Goal: Task Accomplishment & Management: Manage account settings

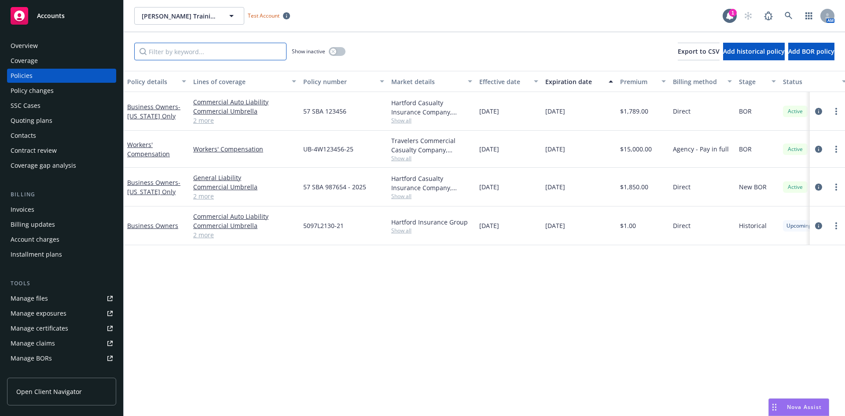
click at [207, 51] on input "Filter by keyword..." at bounding box center [210, 52] width 152 height 18
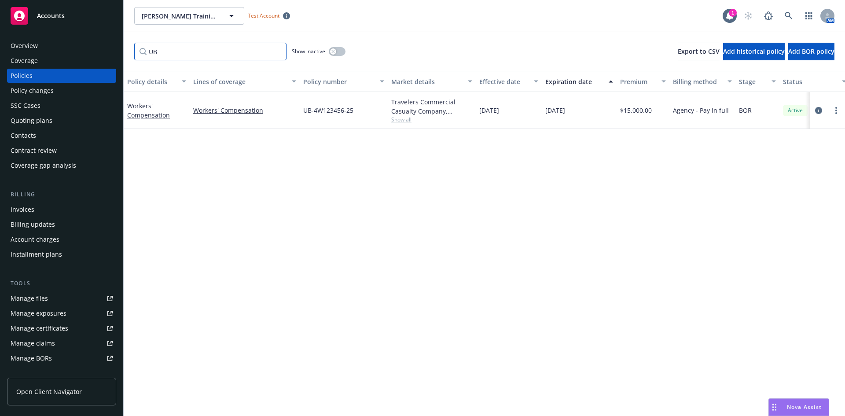
type input "UB"
drag, startPoint x: 301, startPoint y: 107, endPoint x: 352, endPoint y: 115, distance: 52.1
click at [352, 115] on div "UB-4W123456-25" at bounding box center [344, 110] width 88 height 37
copy span "UB-4W123456-25"
click at [279, 173] on div "Policy details Lines of coverage Policy number Market details Effective date Ex…" at bounding box center [484, 243] width 721 height 345
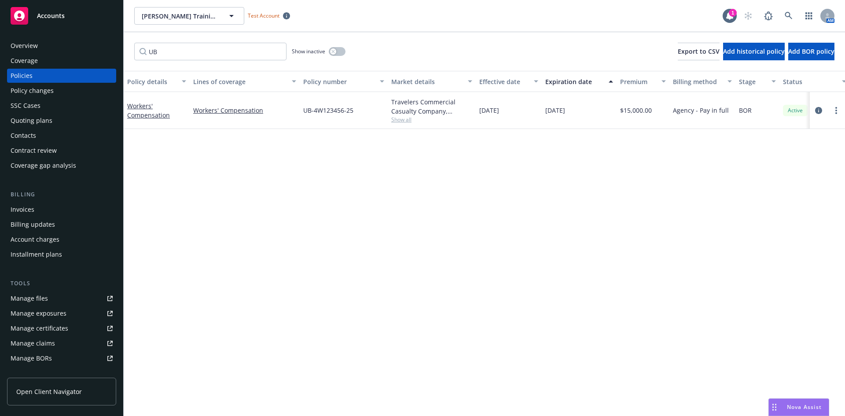
click at [62, 49] on div "Overview" at bounding box center [62, 46] width 102 height 14
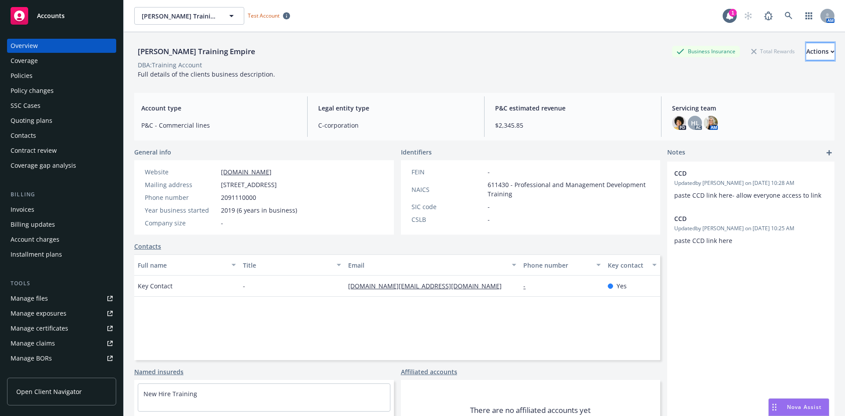
click at [806, 54] on button "Actions" at bounding box center [820, 52] width 28 height 18
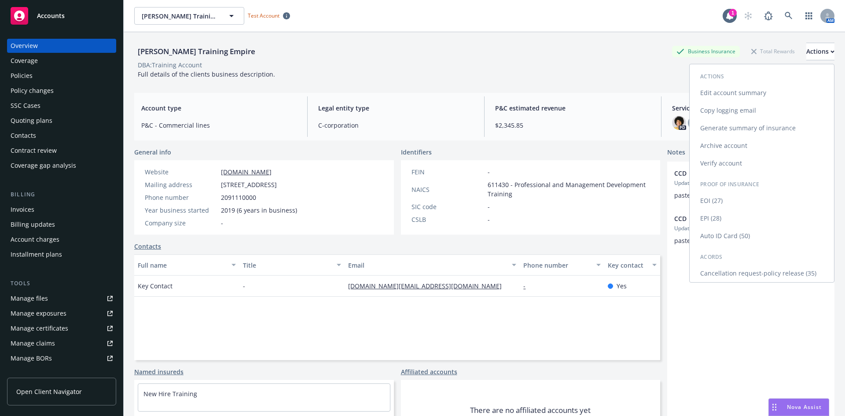
click at [748, 270] on link "Cancellation request-policy release (35)" at bounding box center [761, 273] width 144 height 18
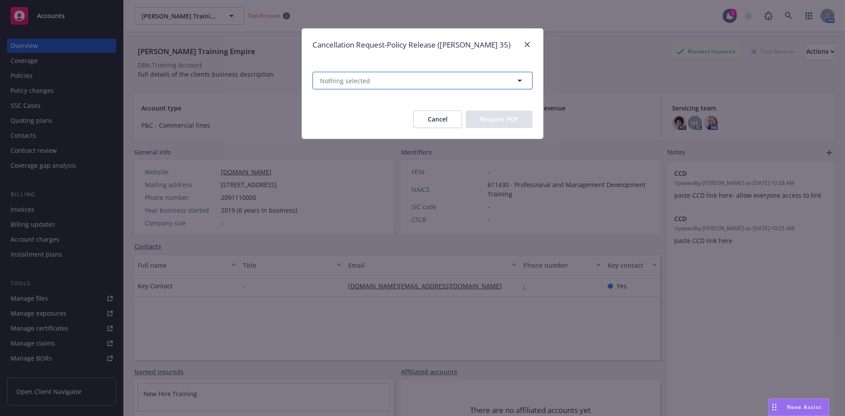
click at [350, 78] on span "Nothing selected" at bounding box center [345, 80] width 50 height 9
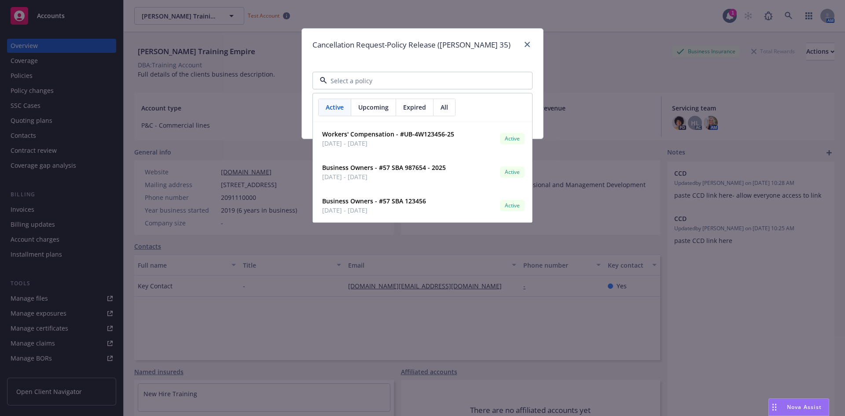
paste input "UB-4W123456-25"
type input "UB-4W123456-25"
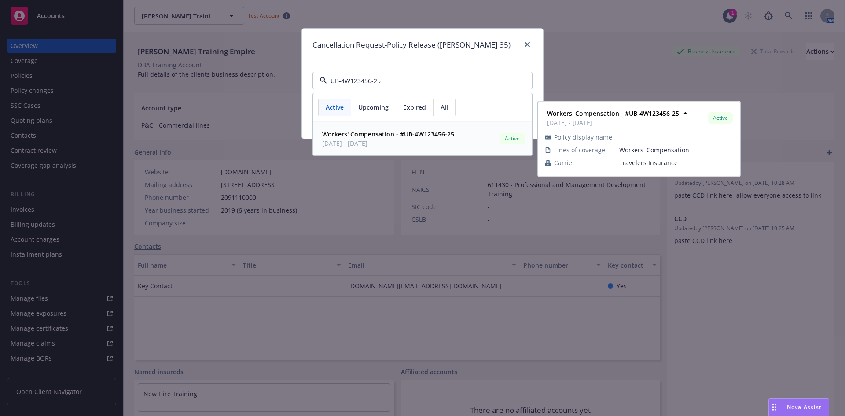
click at [391, 133] on strong "Workers' Compensation - #UB-4W123456-25" at bounding box center [388, 134] width 132 height 8
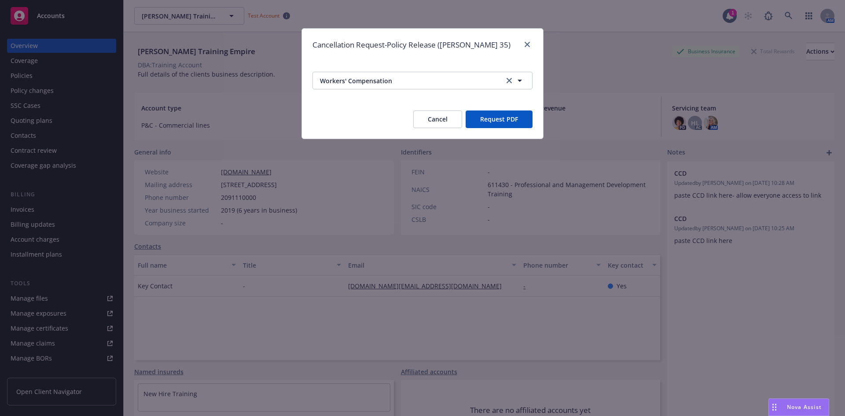
click at [480, 120] on button "Request PDF" at bounding box center [498, 119] width 67 height 18
click at [528, 41] on link "close" at bounding box center [527, 44] width 11 height 11
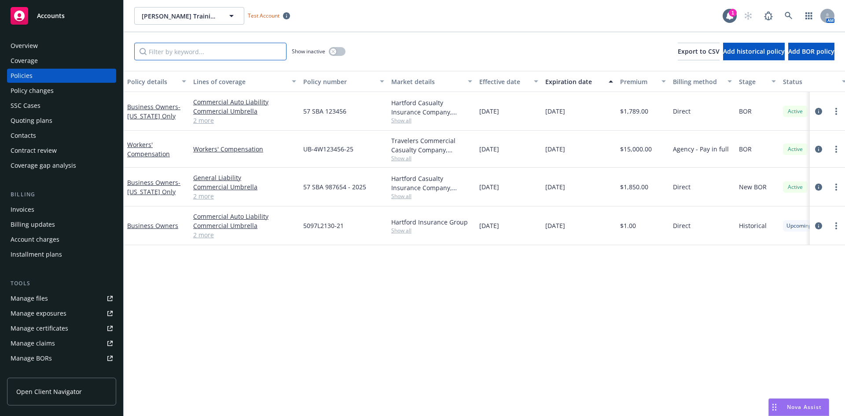
click at [243, 53] on input "Filter by keyword..." at bounding box center [210, 52] width 152 height 18
paste input "UB-4W123456-25"
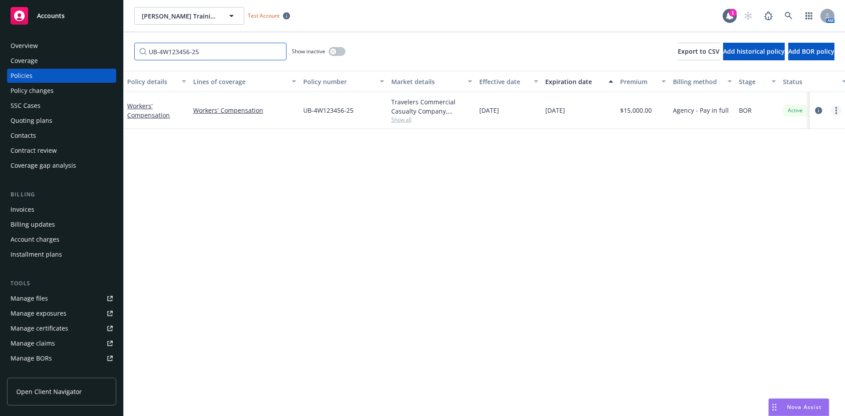
type input "UB-4W123456-25"
click at [834, 107] on link "more" at bounding box center [835, 110] width 11 height 11
click at [782, 165] on link "End policy" at bounding box center [788, 164] width 103 height 18
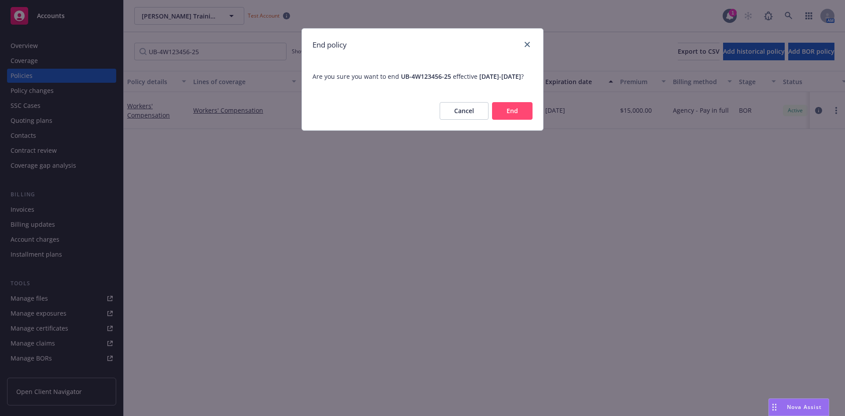
click at [511, 118] on button "End" at bounding box center [512, 111] width 40 height 18
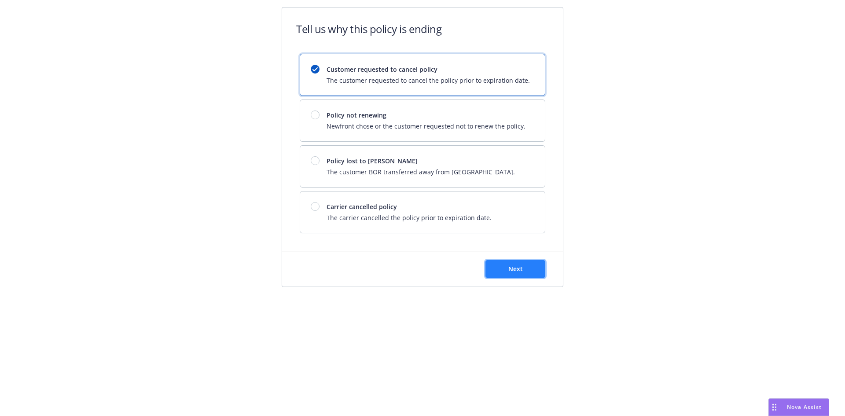
click at [509, 260] on button "Next" at bounding box center [515, 269] width 60 height 18
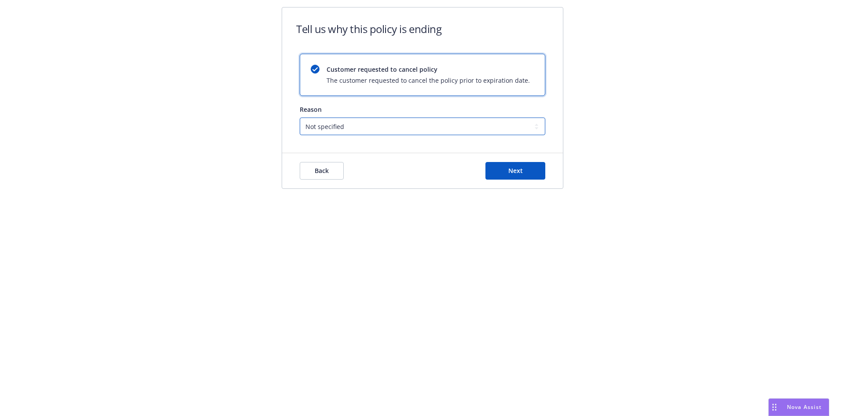
click at [364, 129] on select "Not specified Service Pricing Buyer change M&A, Bankruptcy, or Out of business …" at bounding box center [422, 126] width 245 height 18
select select "Service"
click at [300, 117] on select "Not specified Service Pricing Buyer change M&A, Bankruptcy, or Out of business …" at bounding box center [422, 126] width 245 height 18
click at [505, 168] on button "Next" at bounding box center [515, 171] width 60 height 18
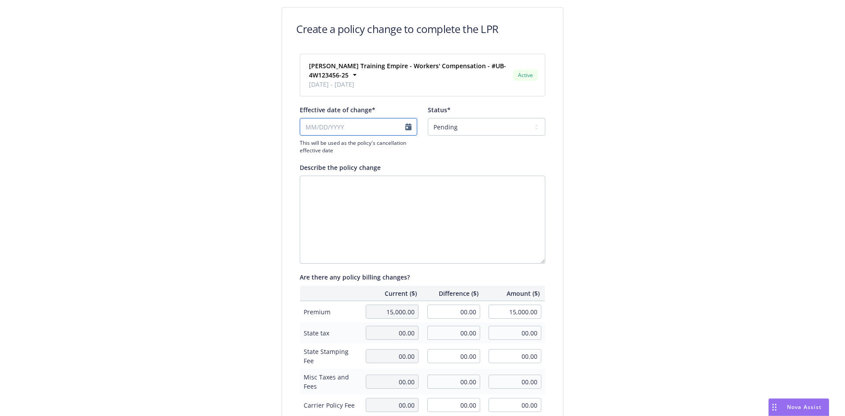
click at [332, 124] on input "Effective date of change*" at bounding box center [358, 127] width 117 height 18
select select "August"
select select "2025"
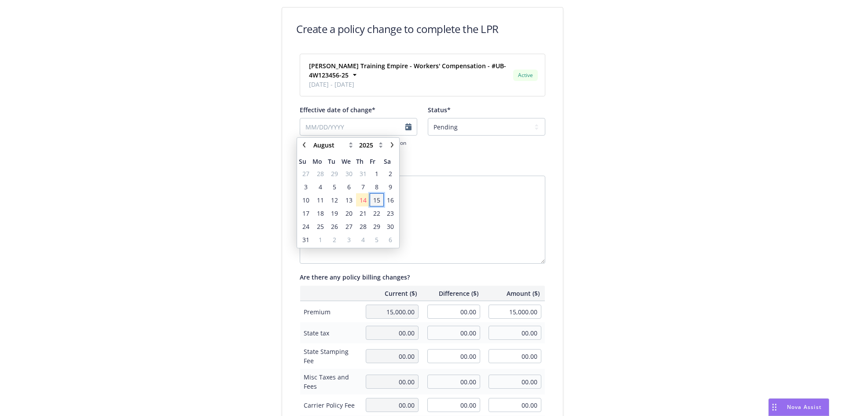
click at [381, 197] on span "15" at bounding box center [376, 199] width 12 height 11
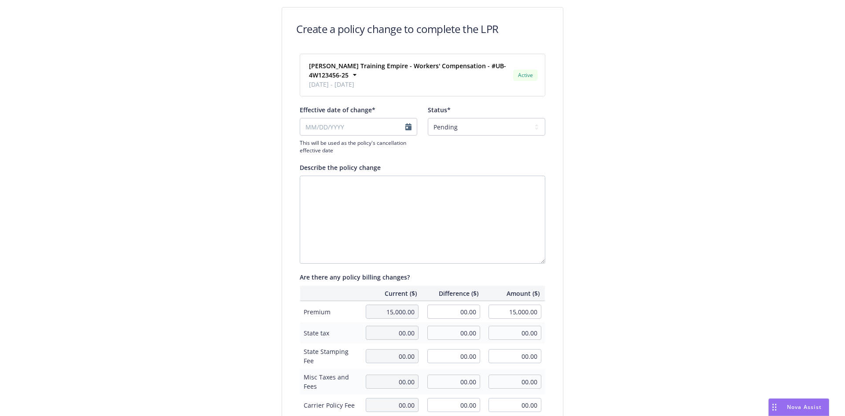
type input "08/15/2025"
click at [380, 191] on textarea "Describe the policy change" at bounding box center [422, 220] width 245 height 88
type textarea "No longer need coverage"
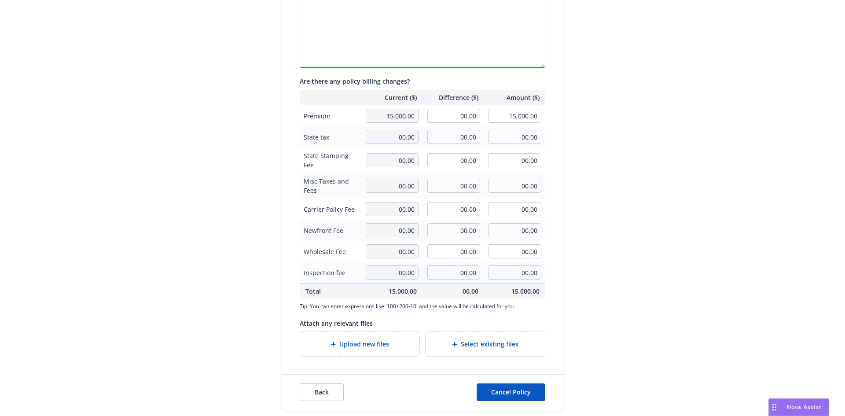
scroll to position [197, 0]
click at [455, 117] on input "00.00" at bounding box center [453, 114] width 53 height 14
click at [456, 113] on input "00.00" at bounding box center [453, 114] width 53 height 14
type input "-1,500.00"
type input "13,500.00"
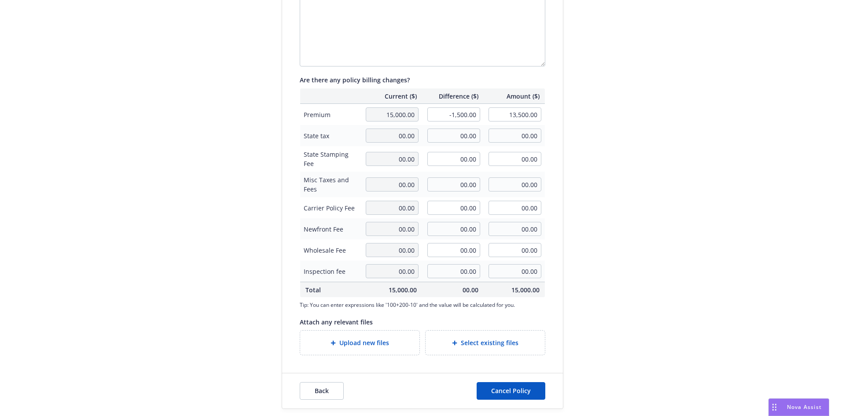
click at [338, 337] on div "Upload new files" at bounding box center [359, 342] width 105 height 10
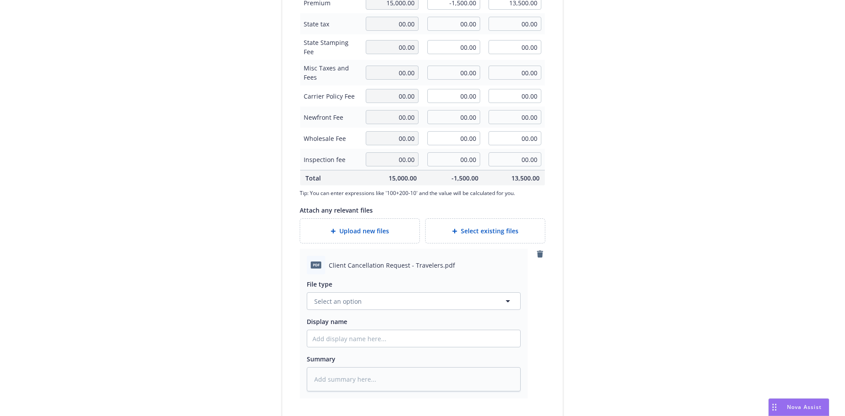
scroll to position [329, 0]
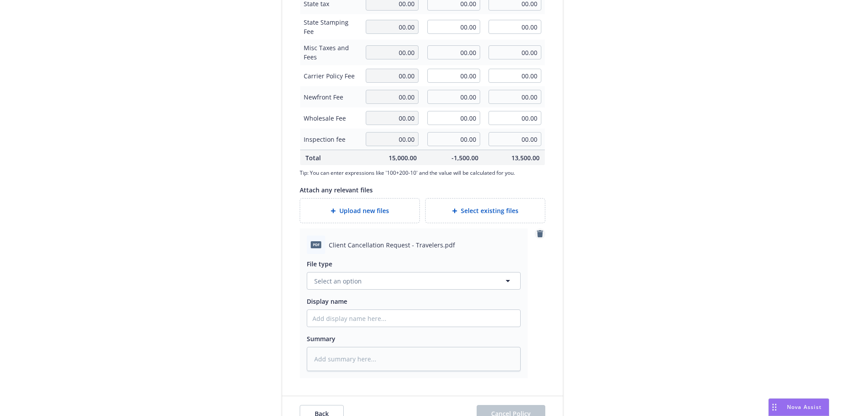
click at [534, 230] on link "remove" at bounding box center [539, 233] width 11 height 11
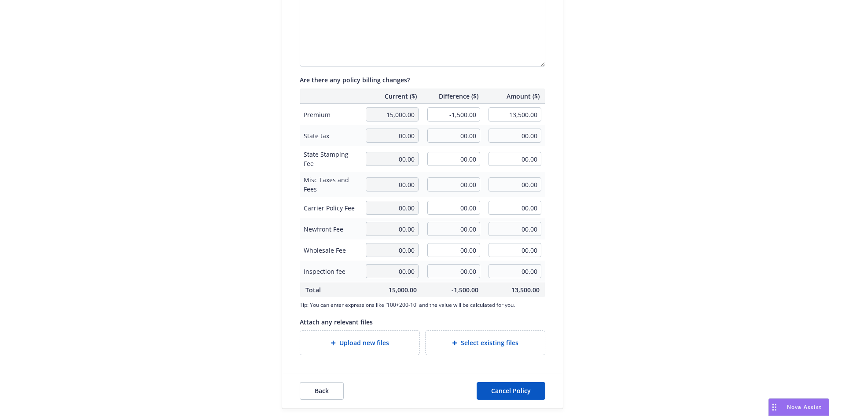
click at [340, 337] on div "Upload new files" at bounding box center [359, 342] width 119 height 24
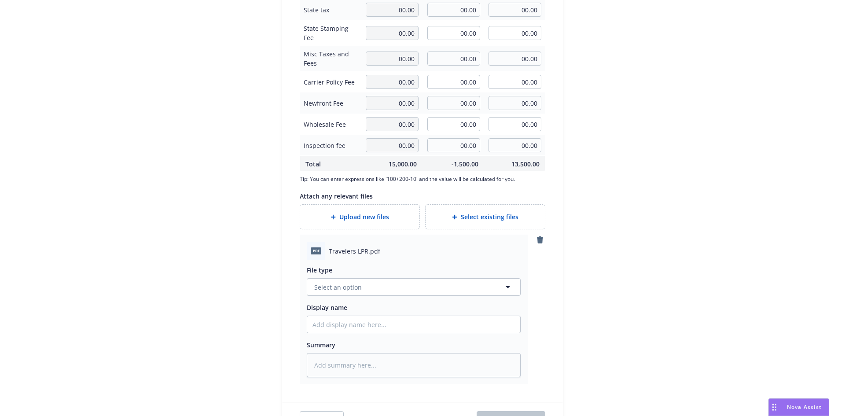
scroll to position [329, 0]
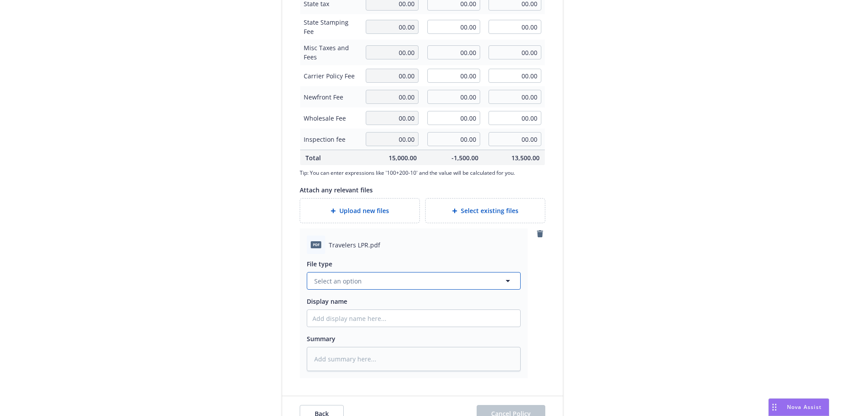
click at [352, 282] on span "Select an option" at bounding box center [338, 280] width 48 height 9
click at [358, 278] on button "Select an option" at bounding box center [414, 281] width 214 height 18
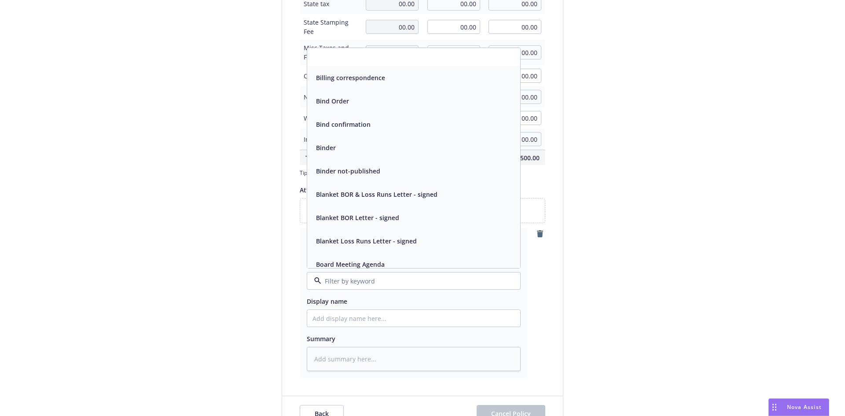
scroll to position [484, 0]
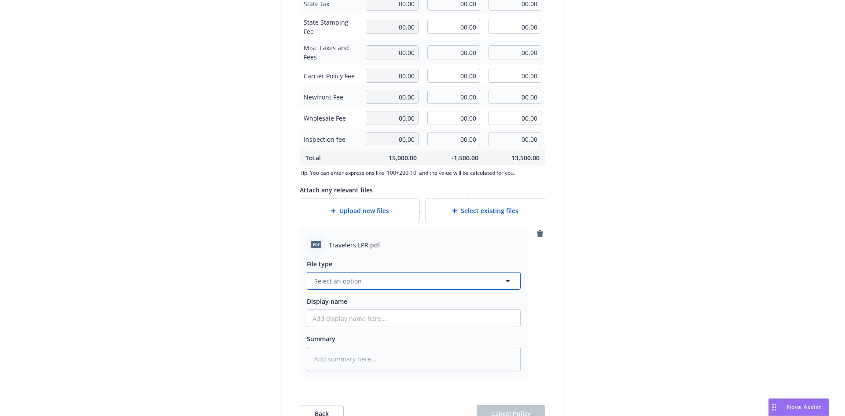
click at [405, 285] on button "Select an option" at bounding box center [414, 281] width 214 height 18
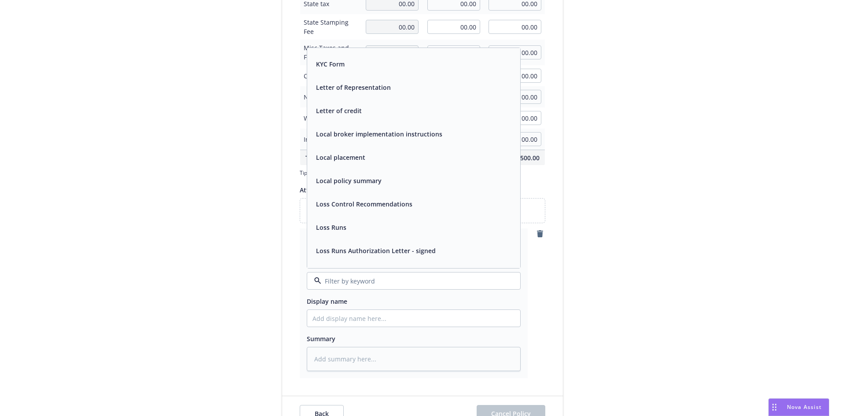
scroll to position [2199, 0]
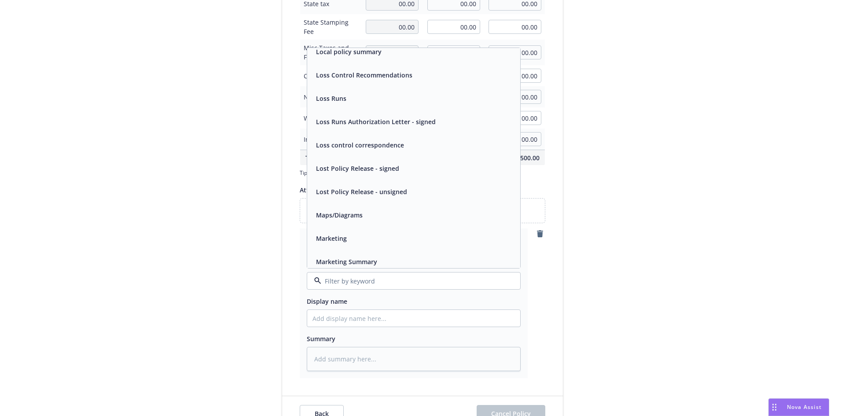
click at [402, 169] on div "Lost Policy Release - signed" at bounding box center [413, 168] width 202 height 13
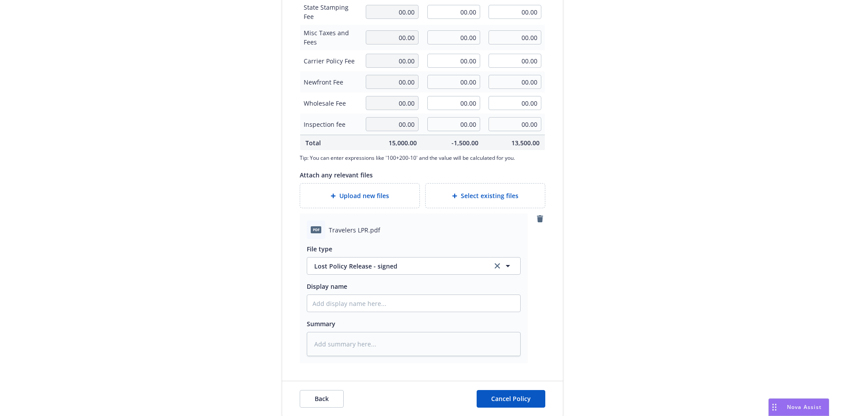
scroll to position [352, 0]
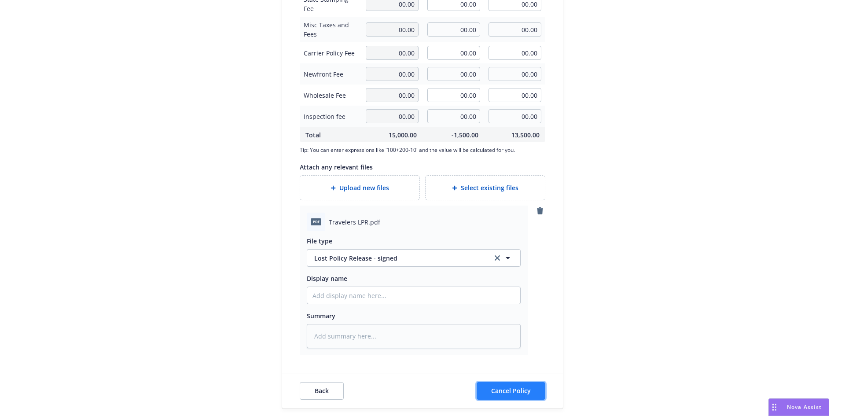
click at [526, 392] on span "Cancel Policy" at bounding box center [511, 390] width 40 height 8
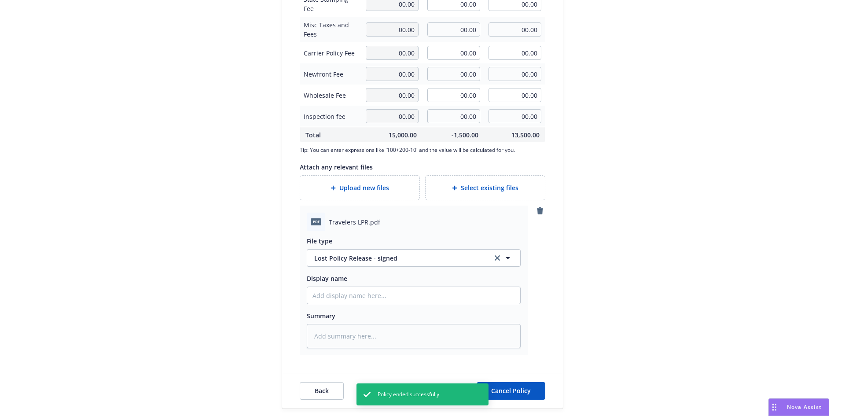
type textarea "x"
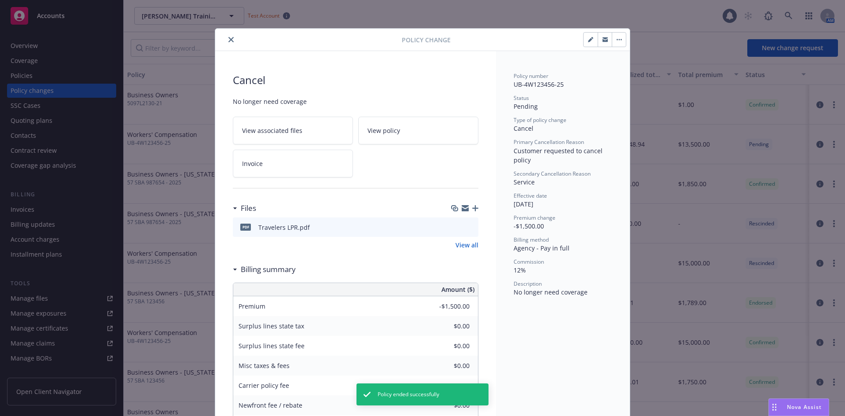
scroll to position [17, 0]
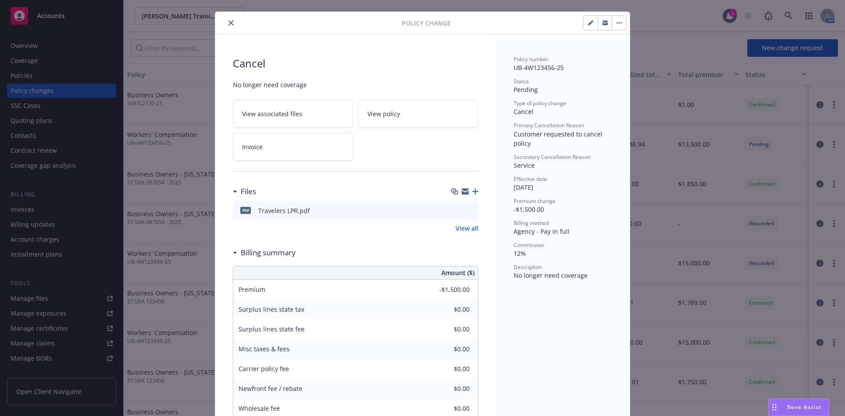
click at [229, 26] on button "close" at bounding box center [231, 23] width 11 height 11
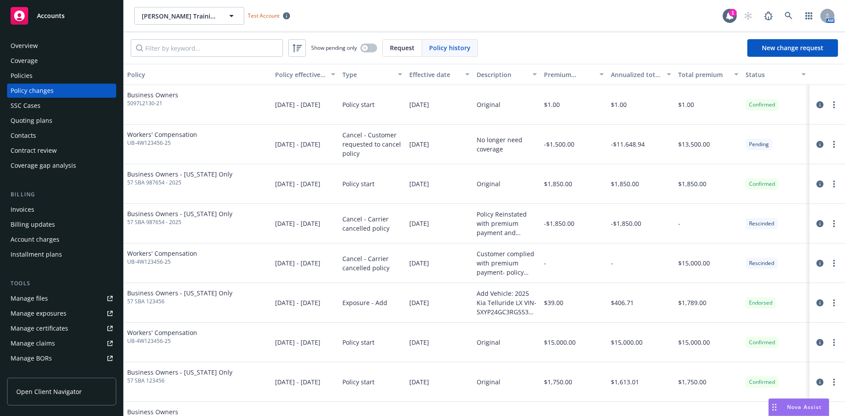
click at [428, 44] on div "Policy history" at bounding box center [449, 48] width 55 height 17
click at [180, 42] on input "Filter by keyword..." at bounding box center [207, 48] width 152 height 18
paste input "UB-4W123456-25"
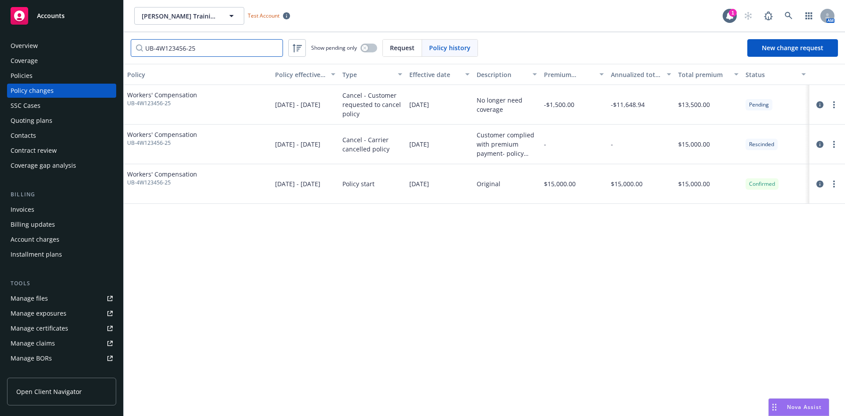
type input "UB-4W123456-25"
click at [833, 108] on circle "more" at bounding box center [834, 107] width 2 height 2
click at [787, 127] on link "Copy logging email" at bounding box center [763, 123] width 151 height 18
click at [46, 109] on div "SSC Cases" at bounding box center [62, 106] width 102 height 14
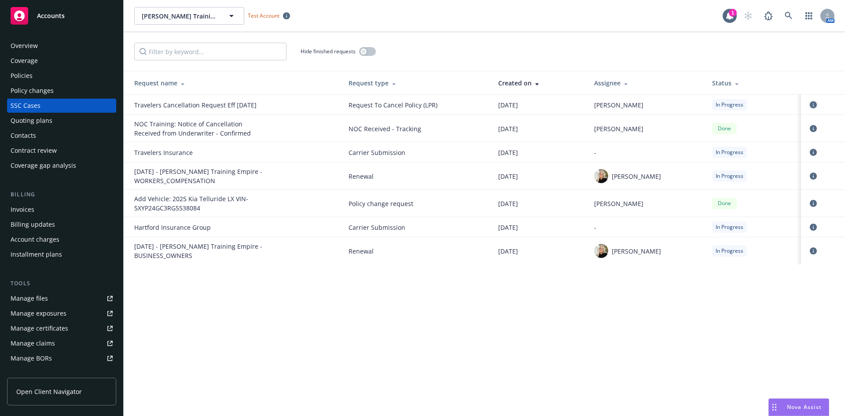
click at [814, 104] on icon "circleInformation" at bounding box center [812, 104] width 7 height 7
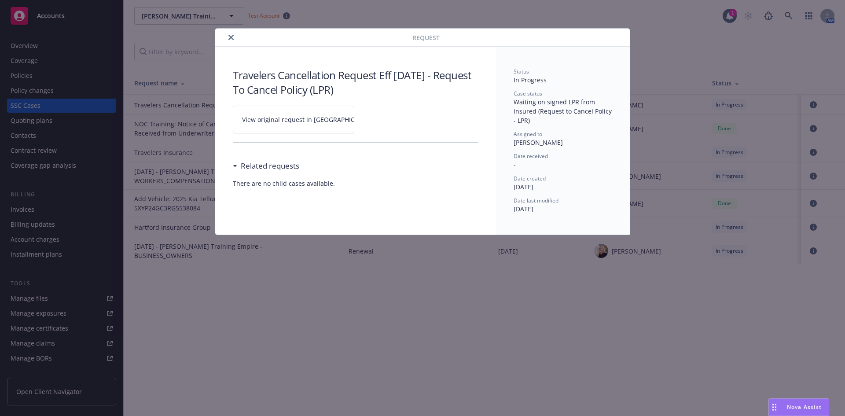
click at [253, 124] on link "View original request in [GEOGRAPHIC_DATA]" at bounding box center [293, 120] width 121 height 28
click at [231, 34] on button "close" at bounding box center [231, 37] width 11 height 11
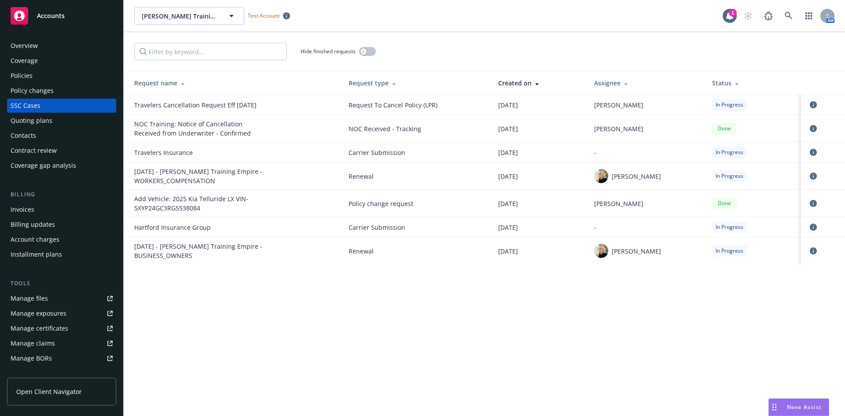
click at [78, 47] on div "Overview" at bounding box center [62, 46] width 102 height 14
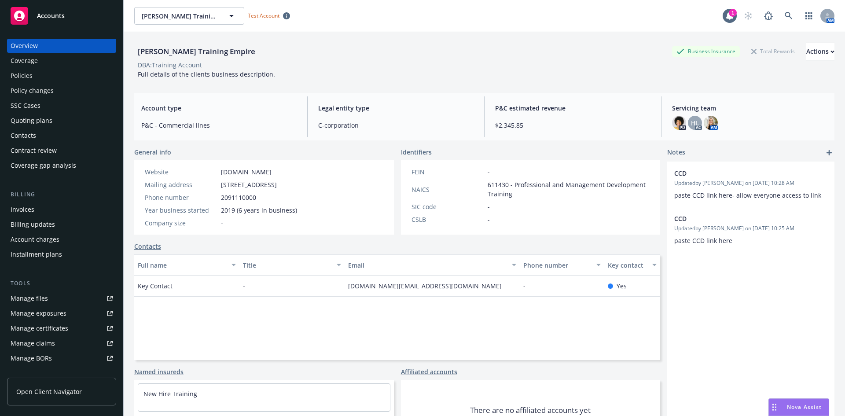
click at [64, 72] on div "Policies" at bounding box center [62, 76] width 102 height 14
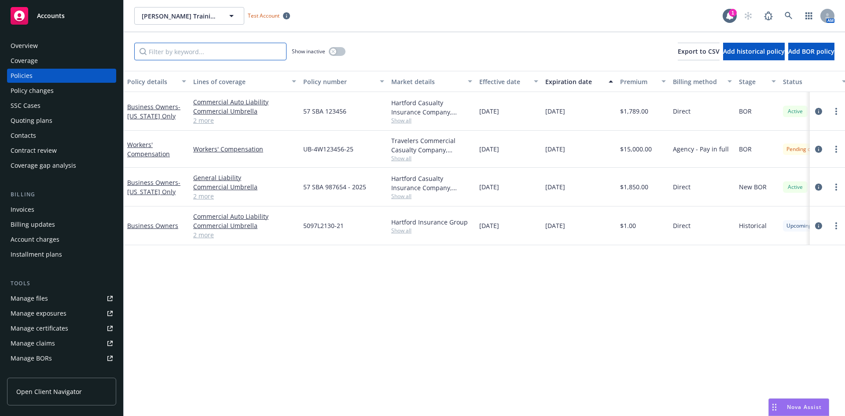
click at [168, 51] on input "Filter by keyword..." at bounding box center [210, 52] width 152 height 18
click at [143, 151] on link "Workers' Compensation" at bounding box center [148, 149] width 43 height 18
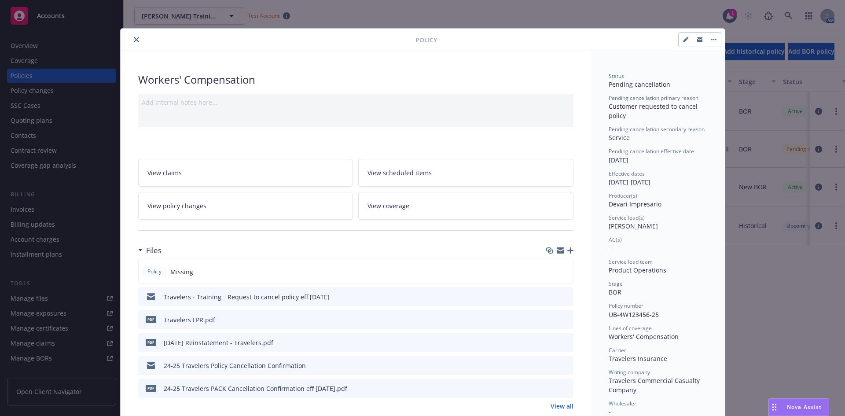
click at [187, 211] on link "View policy changes" at bounding box center [245, 206] width 215 height 28
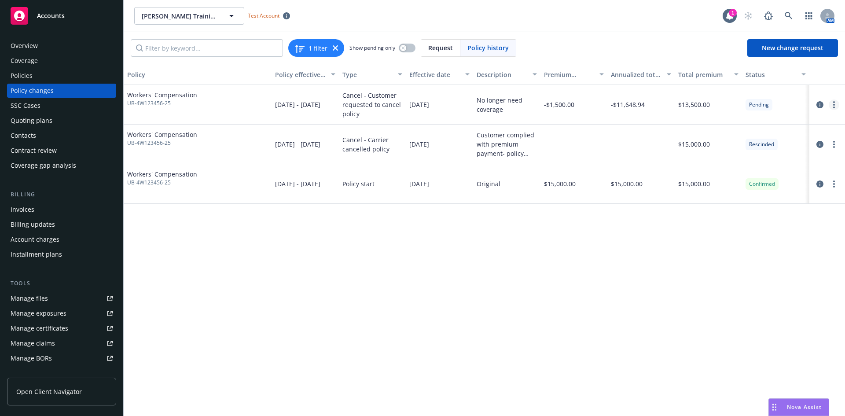
click at [830, 105] on link "more" at bounding box center [833, 104] width 11 height 11
click at [755, 154] on link "Edit/Rescind policy change" at bounding box center [763, 158] width 151 height 18
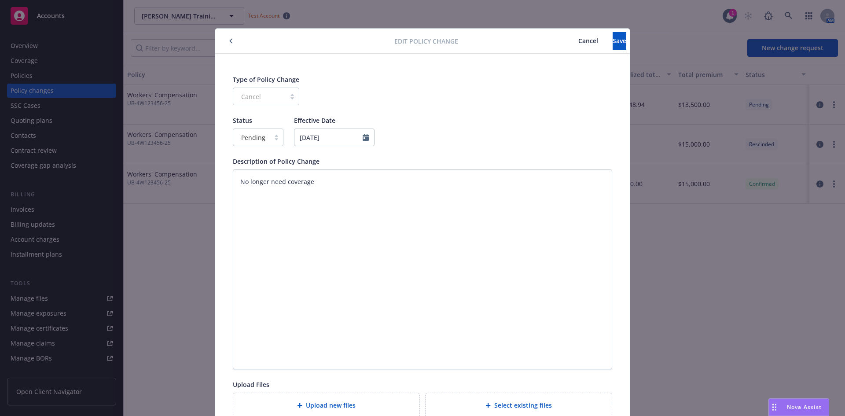
scroll to position [21, 0]
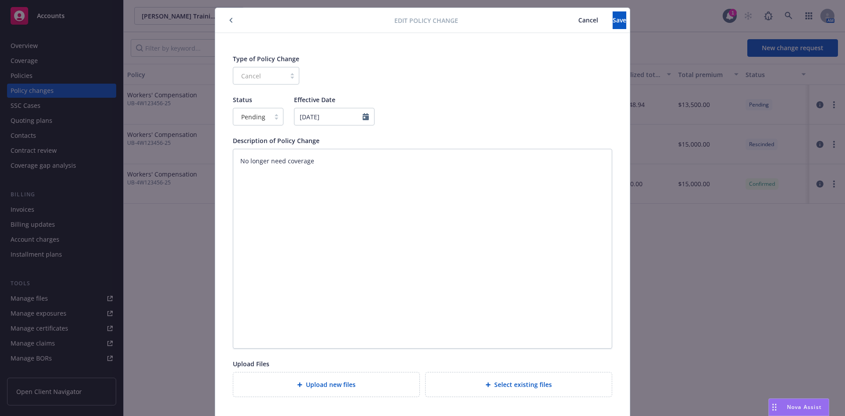
click at [273, 116] on div at bounding box center [276, 116] width 13 height 7
click at [267, 149] on div "Confirmed" at bounding box center [255, 155] width 50 height 16
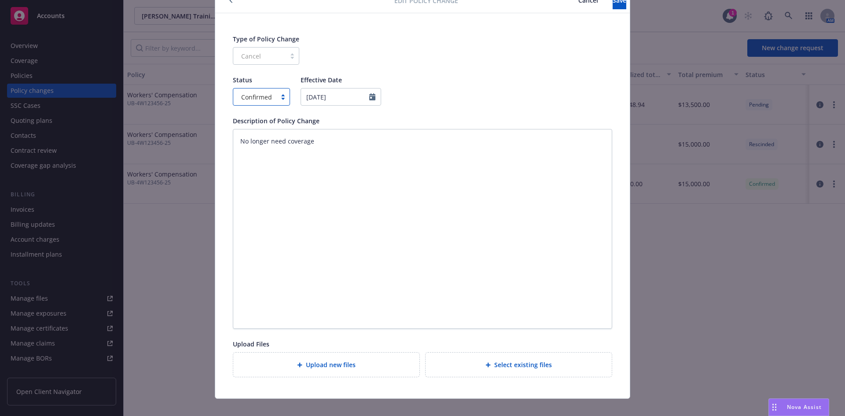
scroll to position [51, 0]
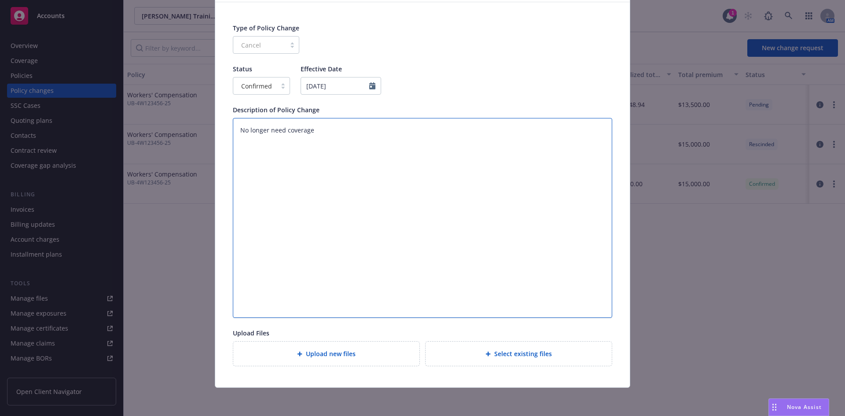
click at [285, 228] on textarea "No longer need coverage" at bounding box center [422, 218] width 379 height 200
click at [445, 101] on div "Type of Policy Change Cancel Status Confirmed Effective Date 08/15/2025 Descrip…" at bounding box center [422, 194] width 379 height 343
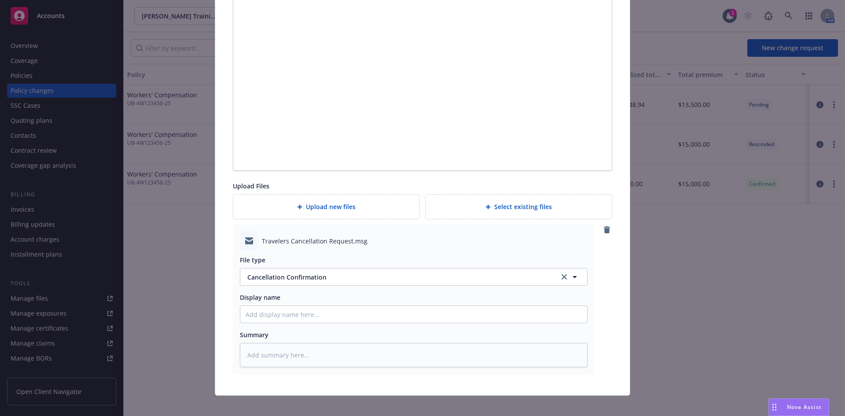
scroll to position [206, 0]
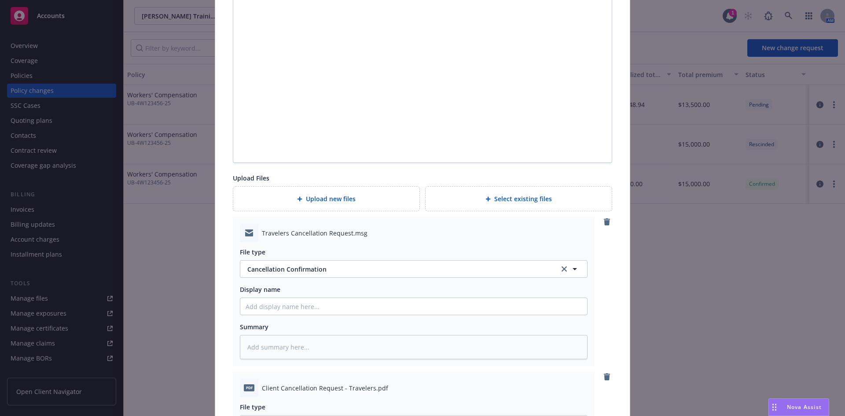
type textarea "x"
click at [337, 271] on span "Cancellation Confirmation" at bounding box center [392, 268] width 290 height 9
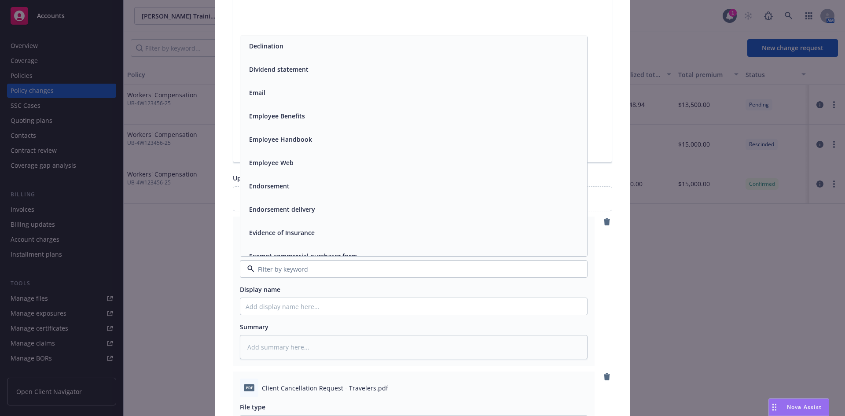
scroll to position [1364, 0]
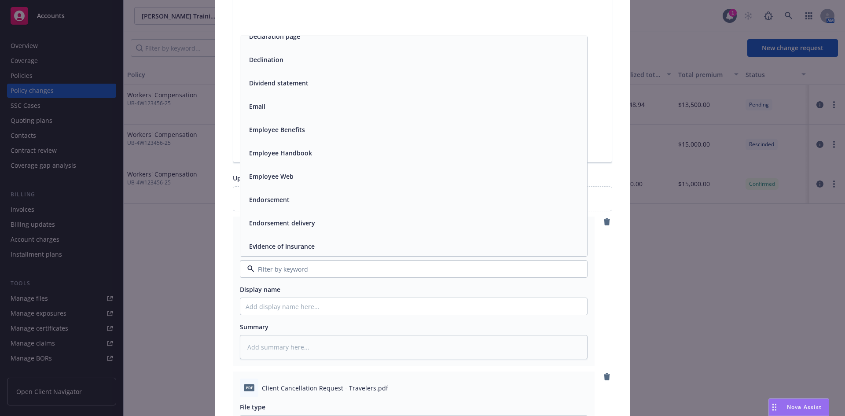
click at [341, 100] on div "Email" at bounding box center [413, 106] width 336 height 13
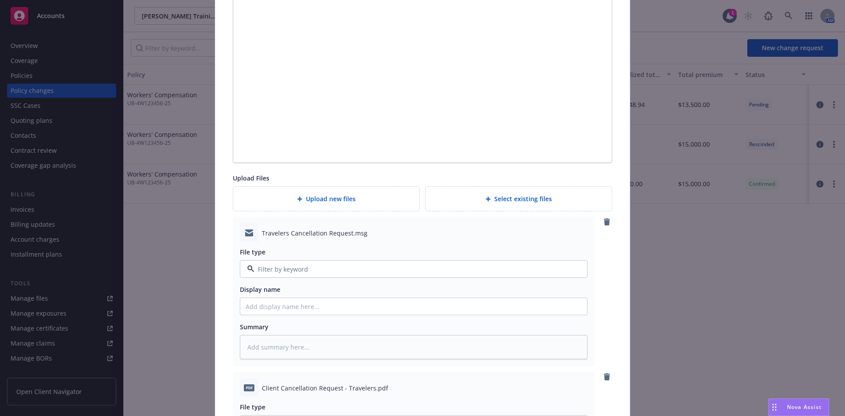
type textarea "x"
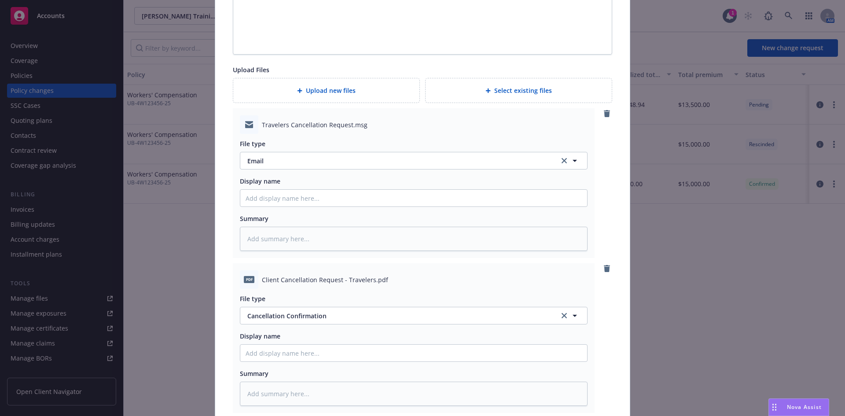
scroll to position [338, 0]
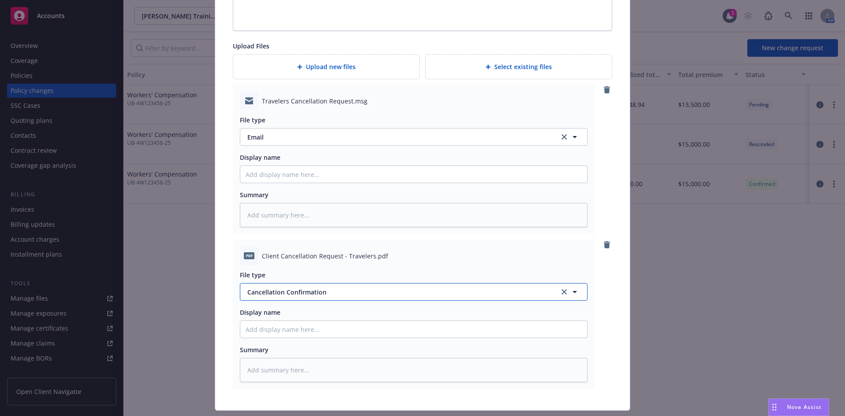
click at [294, 294] on span "Cancellation Confirmation" at bounding box center [392, 291] width 290 height 9
click at [304, 178] on input "Display name" at bounding box center [413, 174] width 347 height 17
type textarea "x"
type input "C"
type textarea "x"
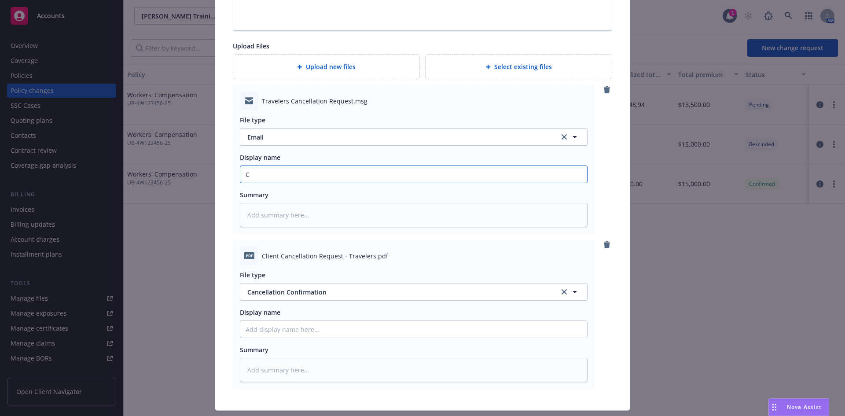
type input "Ca"
type textarea "x"
type input "Can"
type textarea "x"
type input "Cancw"
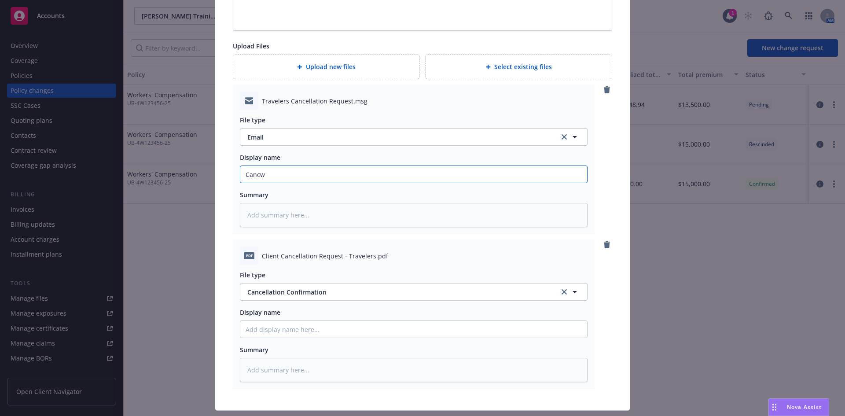
type textarea "x"
type input "Canc"
type textarea "x"
type input "Cance"
type textarea "x"
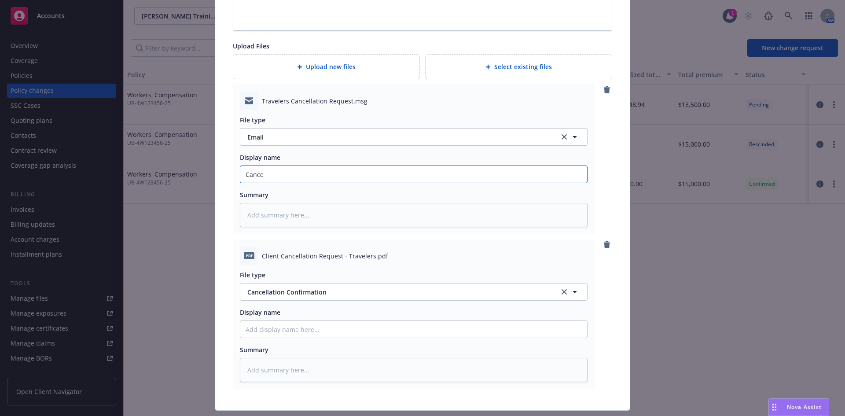
type input "Cancel"
type textarea "x"
type input "Cancel"
type textarea "x"
type input "Cancel c"
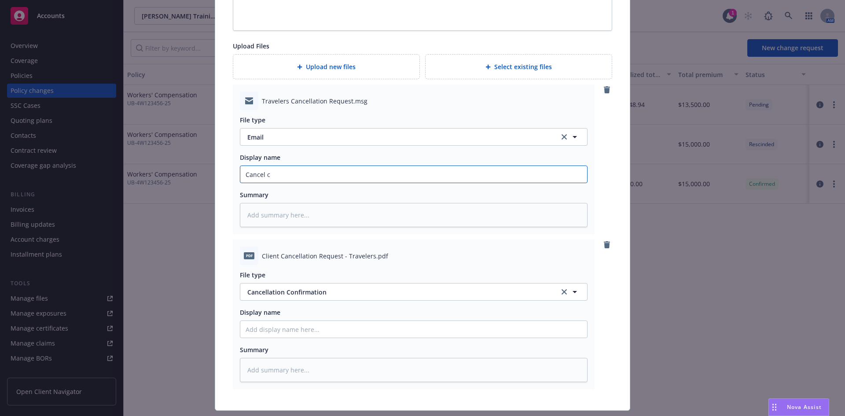
type textarea "x"
type input "Cancel co"
type textarea "x"
type input "Cancel con"
type textarea "x"
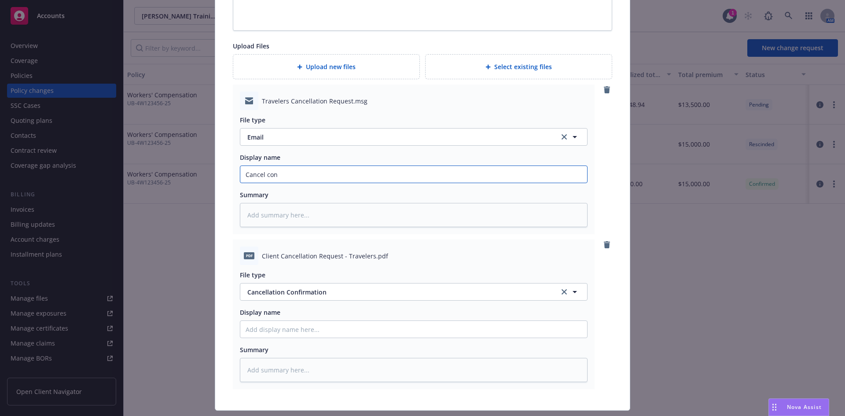
type input "Cancel conf"
type textarea "x"
type input "Cancel confi"
type textarea "x"
type input "Cancel confir"
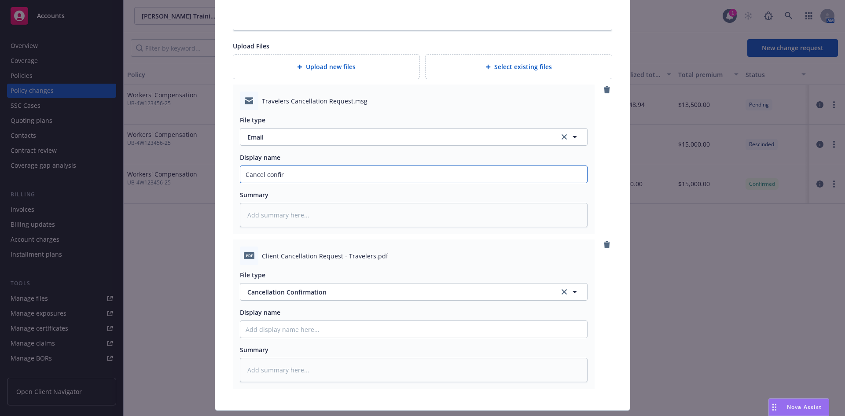
type textarea "x"
type input "Cancel confirm"
type textarea "x"
type input "Cancel confirma"
type textarea "x"
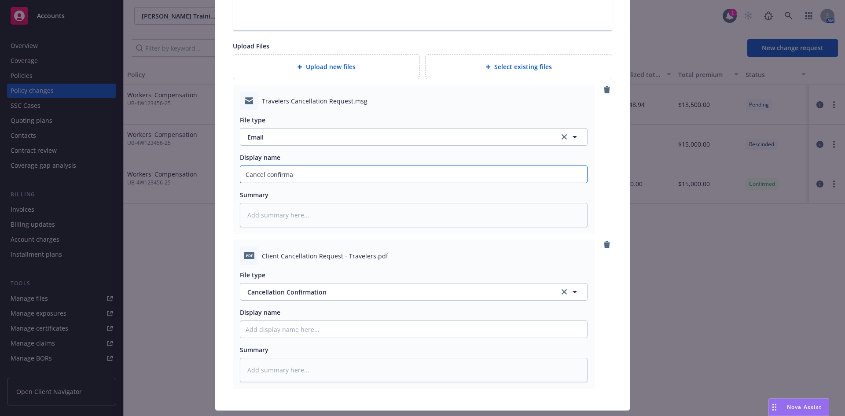
type input "Cancel confirmat"
type textarea "x"
type input "Cancel confirmati"
type textarea "x"
type input "Cancel confirmatio"
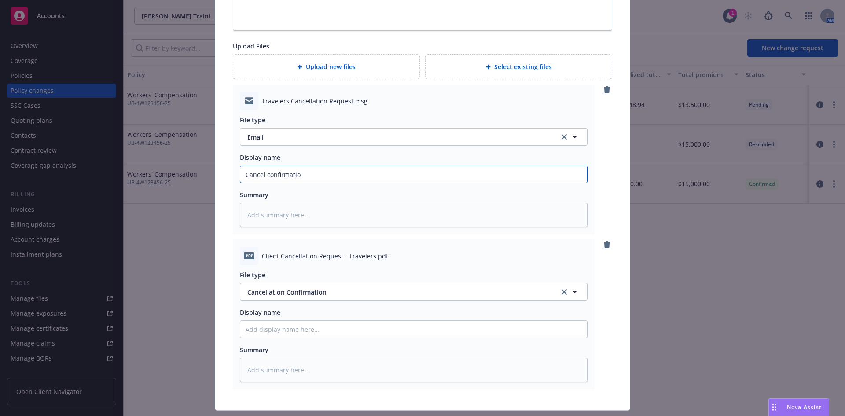
type textarea "x"
type input "Cancel confirmation"
type textarea "x"
type input "Cancel confirmation"
type textarea "x"
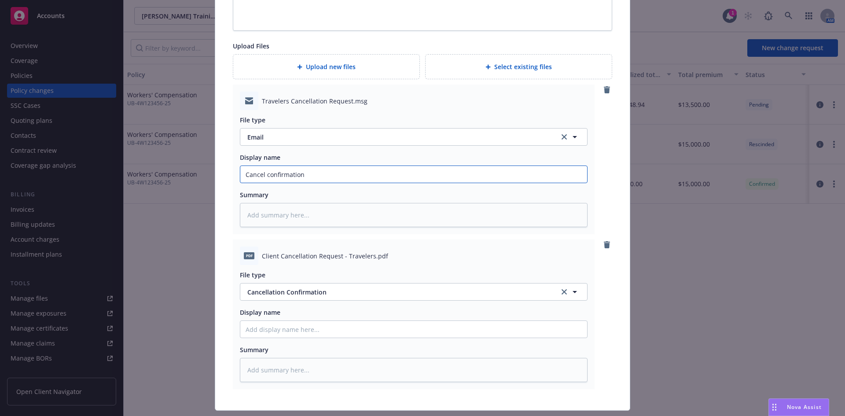
type input "Cancel confirmation R"
type textarea "x"
type input "Cancel confirmation RC"
type textarea "x"
type input "Cancel confirmation RCV"
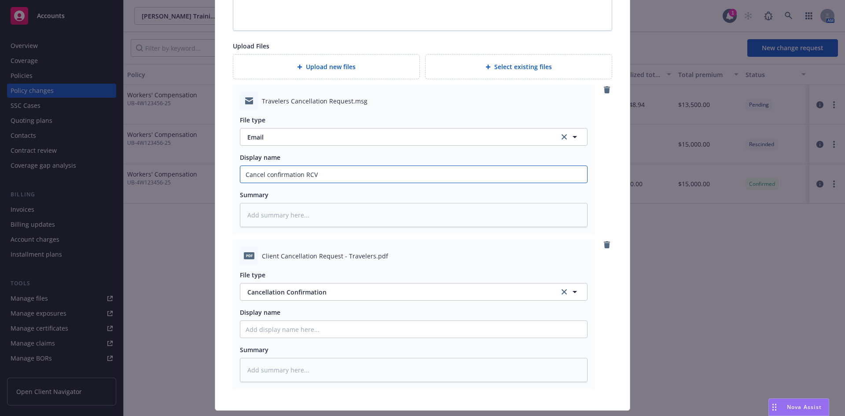
type textarea "x"
click at [294, 175] on input "Cancel confirmation RCVD" at bounding box center [413, 174] width 347 height 17
click at [295, 175] on input "Cancel confirmation RCVD" at bounding box center [413, 174] width 347 height 17
type input "Cancel confirmation RCVD"
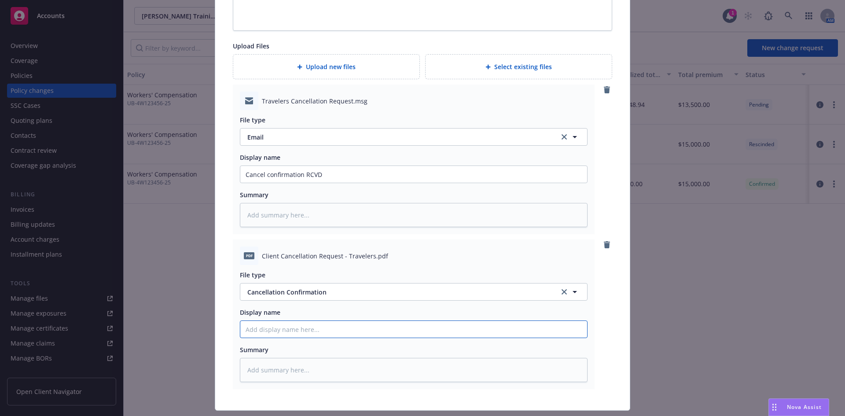
click at [276, 183] on input "Display name" at bounding box center [413, 174] width 347 height 17
paste input "Cancel confirmation RCVD"
type textarea "x"
type input "Cancel confirmation RCVD"
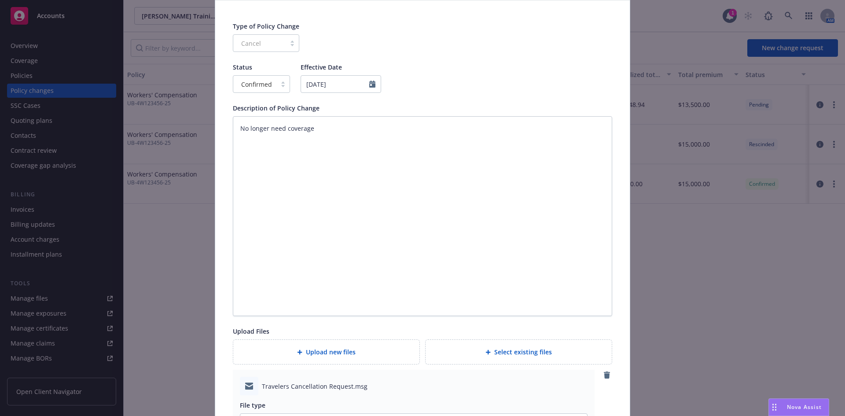
scroll to position [0, 0]
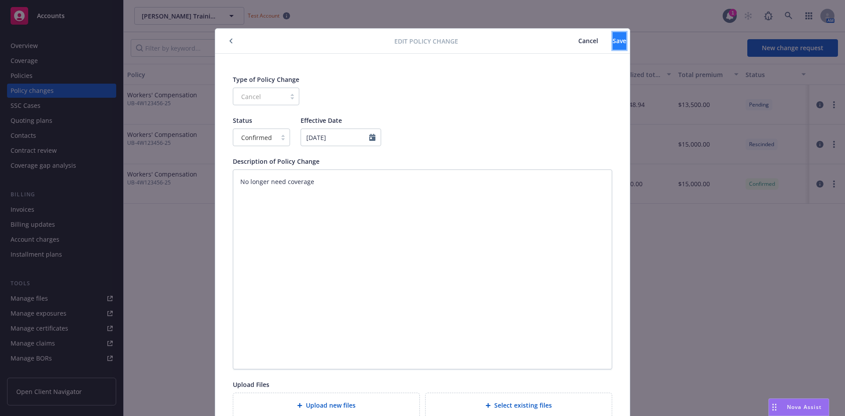
click at [612, 39] on button "Save" at bounding box center [619, 41] width 14 height 18
type textarea "x"
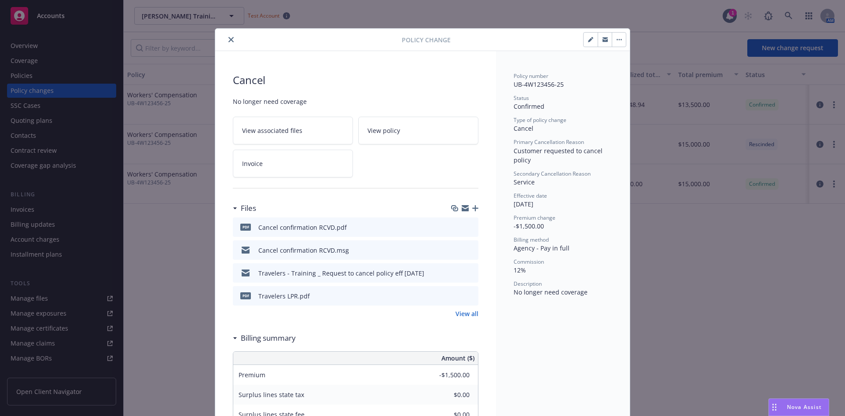
click at [615, 41] on button "button" at bounding box center [618, 40] width 14 height 14
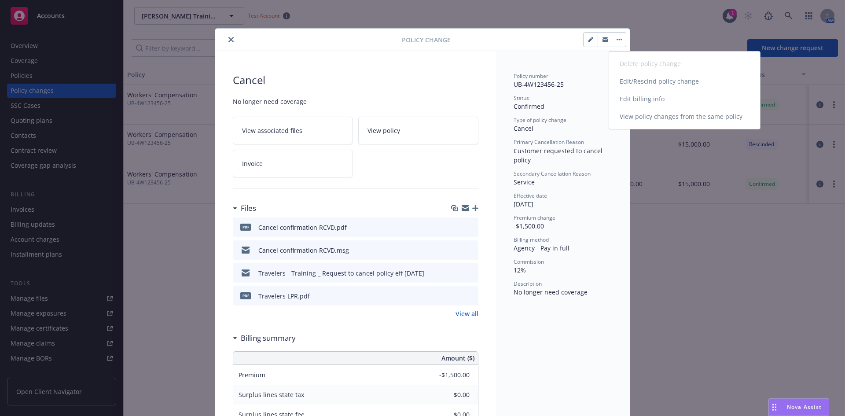
click at [636, 93] on link "Edit billing info" at bounding box center [684, 99] width 151 height 18
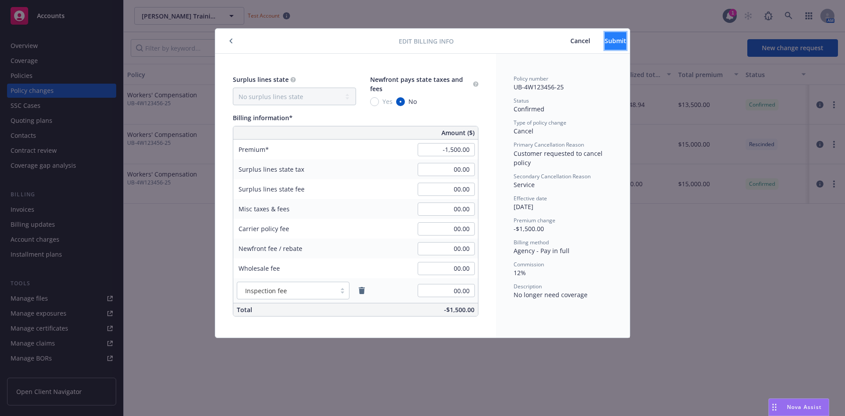
click at [604, 36] on button "Submit" at bounding box center [615, 41] width 22 height 18
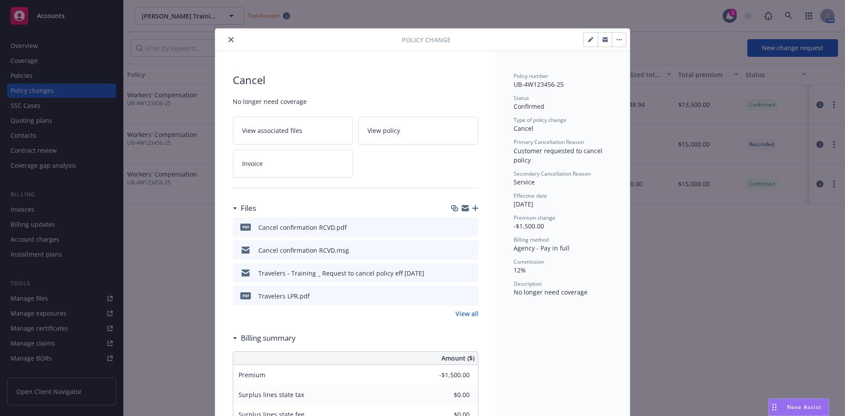
click at [285, 166] on link "Invoice" at bounding box center [293, 164] width 120 height 28
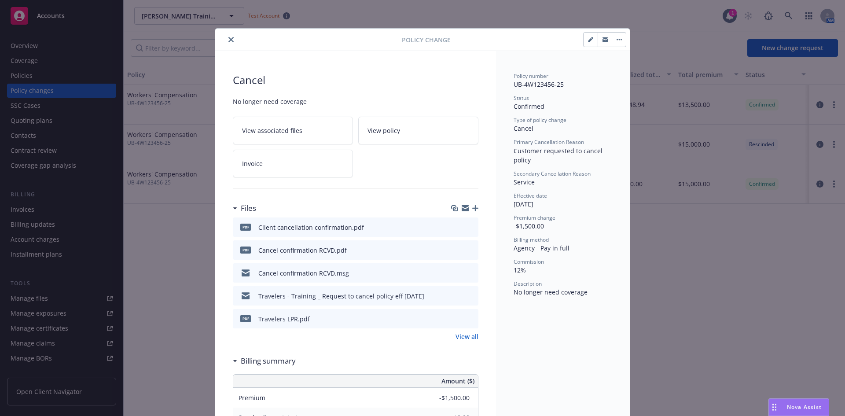
click at [464, 334] on link "View all" at bounding box center [466, 336] width 23 height 9
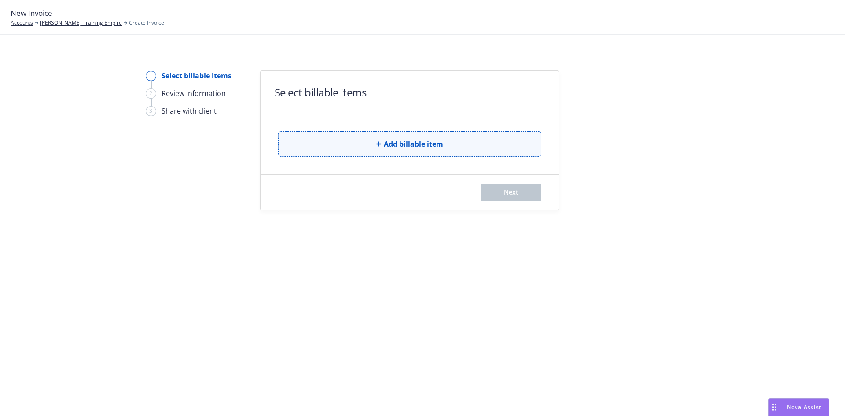
click at [427, 149] on button "Add billable item" at bounding box center [409, 144] width 263 height 26
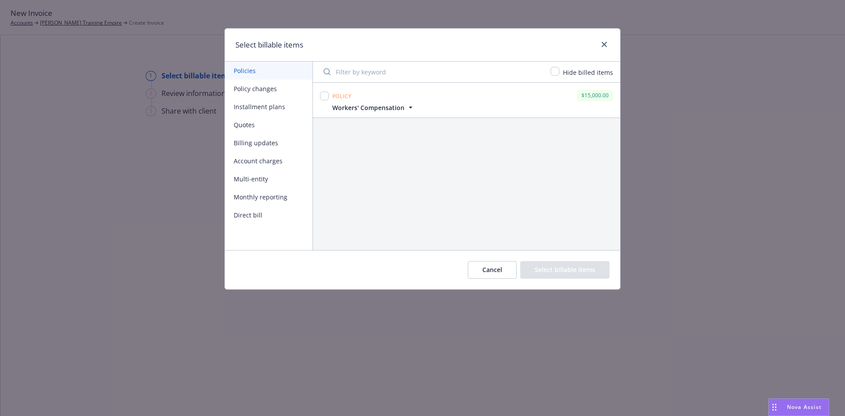
click at [283, 86] on button "Policy changes" at bounding box center [269, 89] width 88 height 18
click at [323, 95] on input "checkbox" at bounding box center [324, 95] width 9 height 9
checkbox input "true"
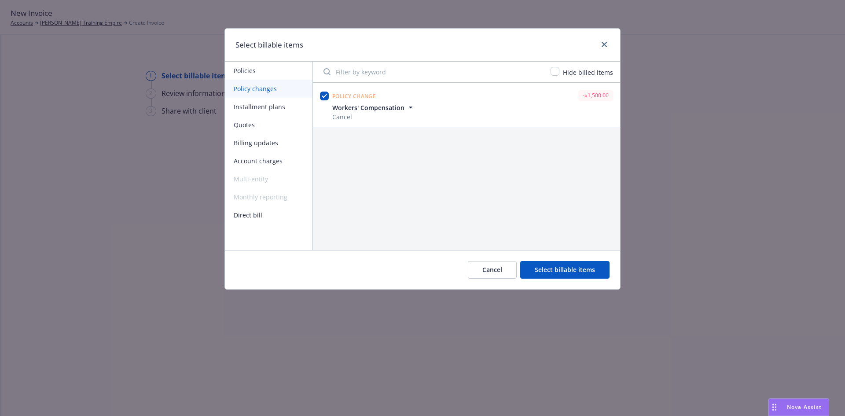
click at [552, 267] on button "Select billable items" at bounding box center [564, 270] width 89 height 18
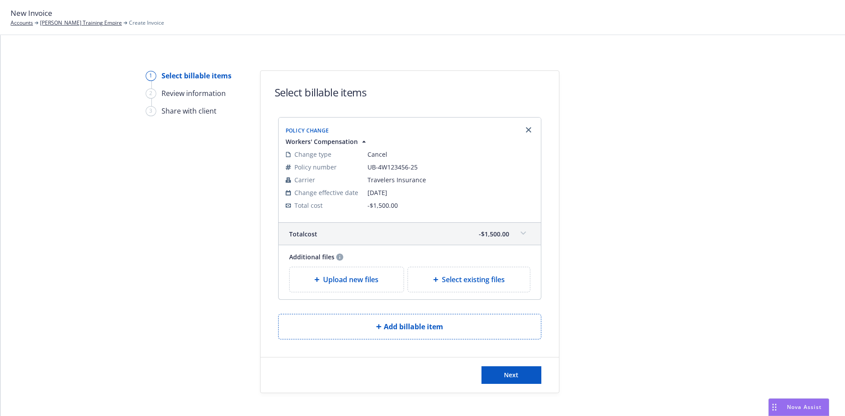
click at [314, 274] on div "Upload new files" at bounding box center [346, 279] width 100 height 11
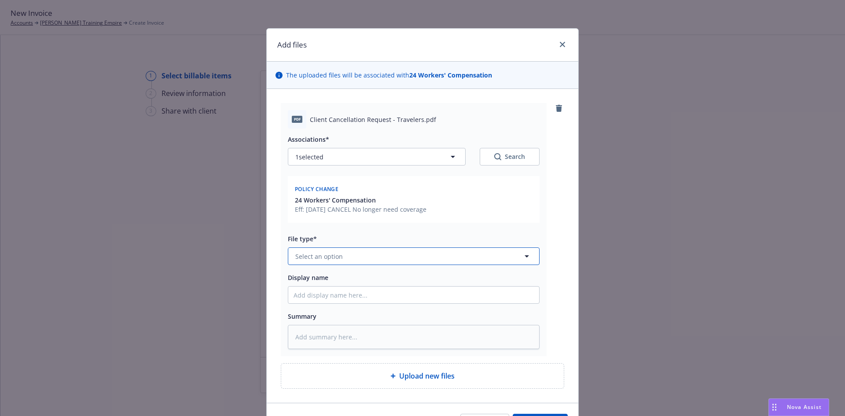
click at [361, 254] on button "Select an option" at bounding box center [414, 256] width 252 height 18
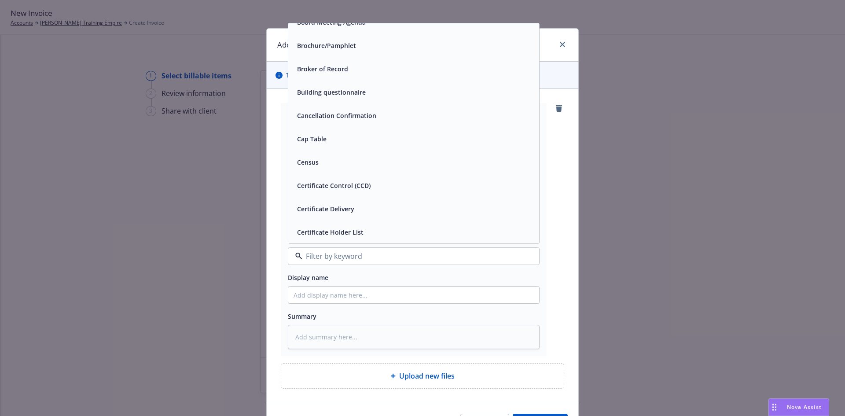
scroll to position [660, 0]
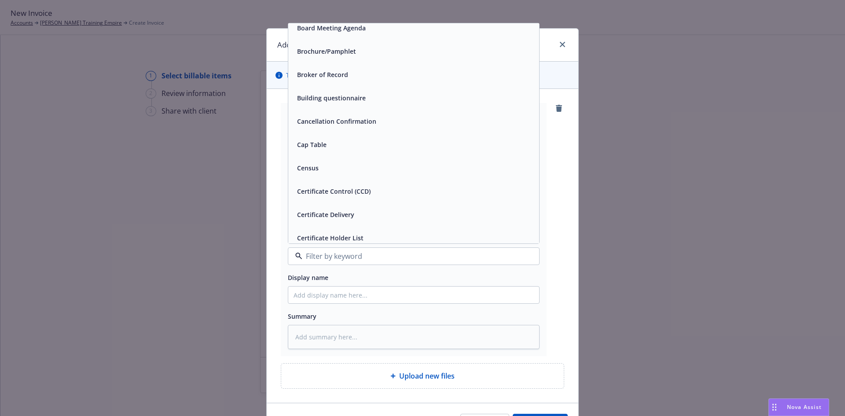
click at [377, 124] on div "Cancellation Confirmation" at bounding box center [413, 121] width 240 height 13
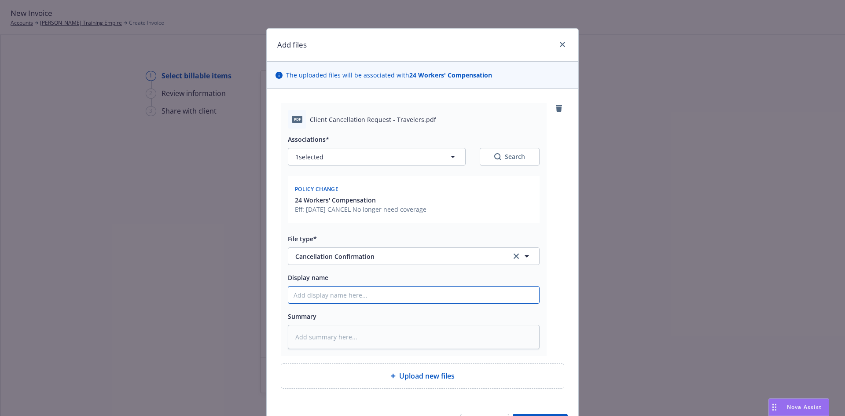
click at [367, 296] on input "Display name" at bounding box center [413, 294] width 251 height 17
click at [366, 294] on input "Display name" at bounding box center [413, 294] width 251 height 17
type textarea "x"
type input "C"
type textarea "x"
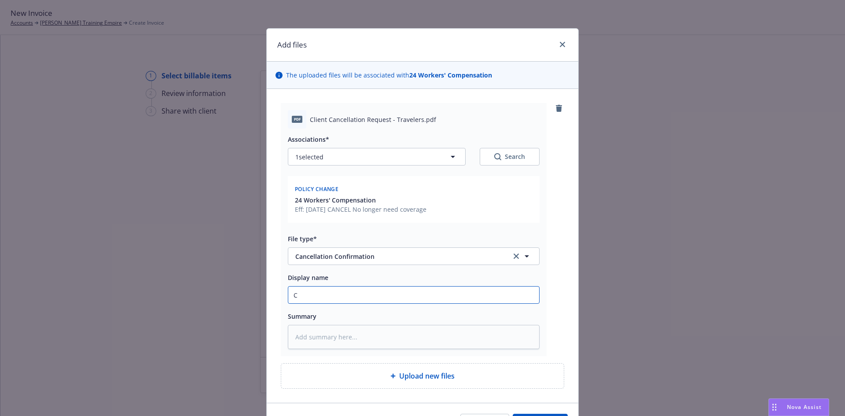
type input "Cl"
type textarea "x"
type input "Cli"
type textarea "x"
type input "Clie"
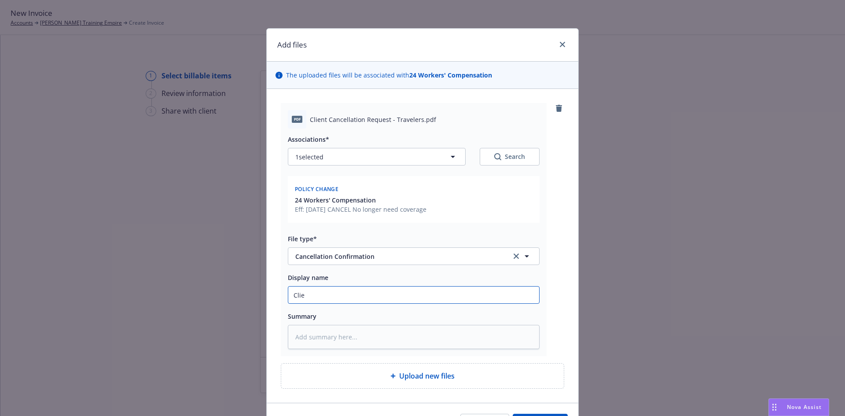
type textarea "x"
type input "Clien"
type textarea "x"
type input "Client"
type textarea "x"
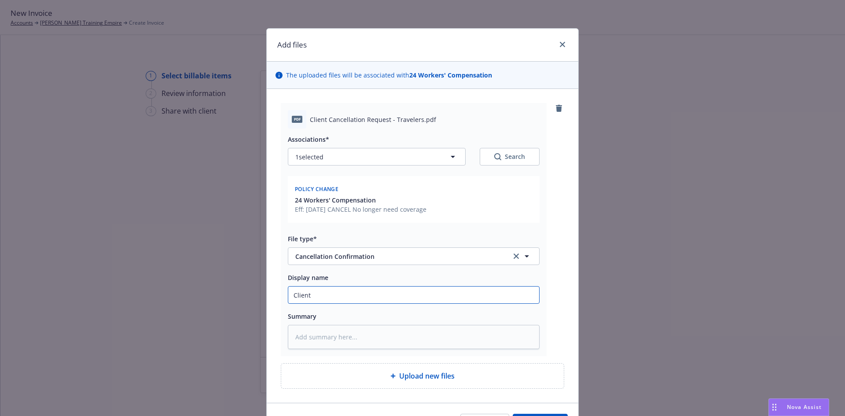
type input "Client"
type textarea "x"
type input "Client c"
type textarea "x"
type input "Client ca"
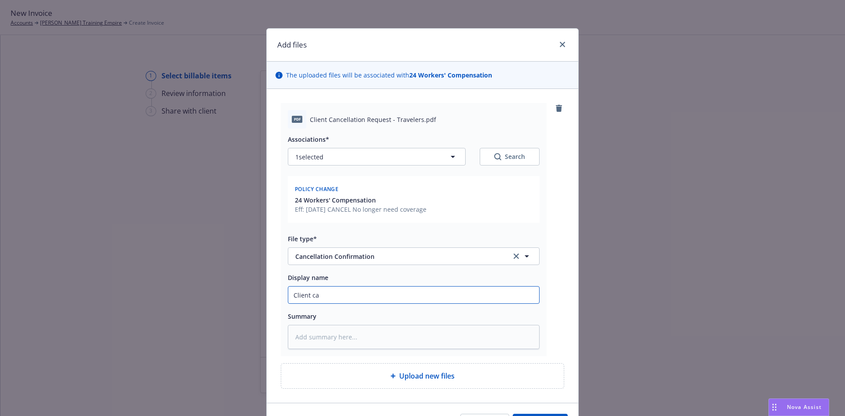
type textarea "x"
type input "Client can"
type textarea "x"
type input "Client canc"
type textarea "x"
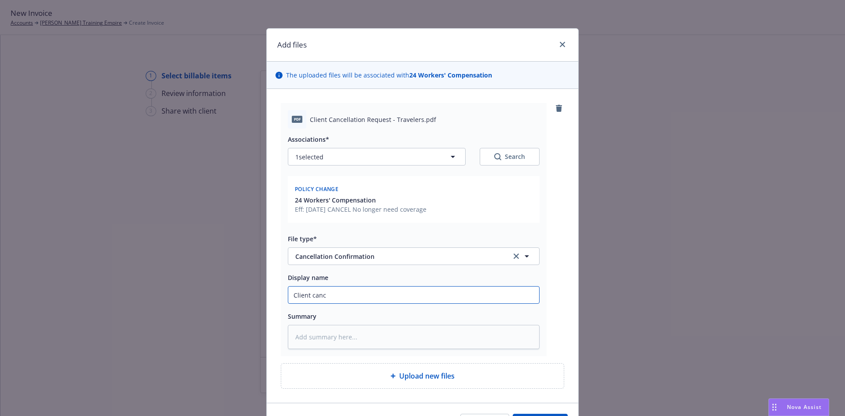
type input "Client cance"
type textarea "x"
type input "Client cancel"
type textarea "x"
type input "Client cancell"
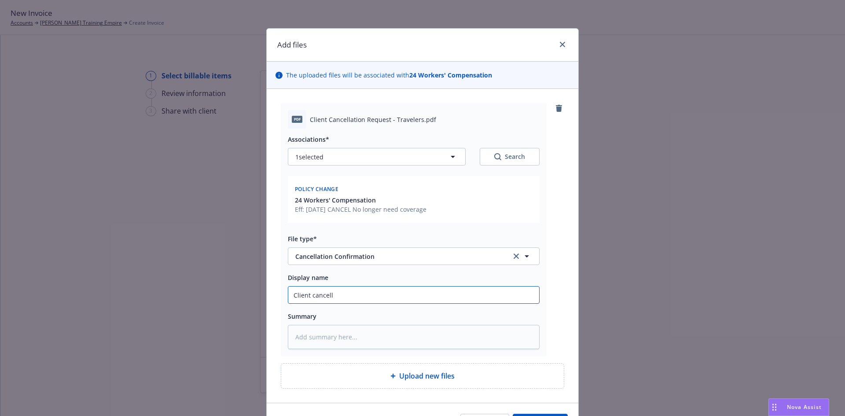
type textarea "x"
type input "Client cancella"
type textarea "x"
type input "Client cancellat"
type textarea "x"
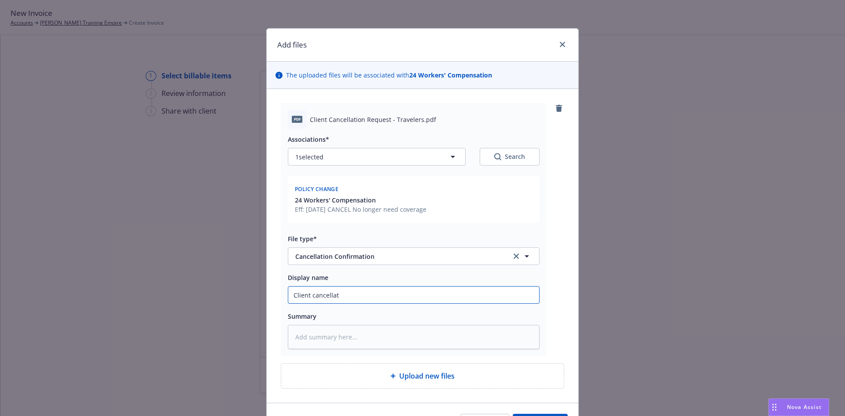
type input "Client cancellati"
type textarea "x"
type input "Client cancellatio"
type textarea "x"
type input "Client cancellation"
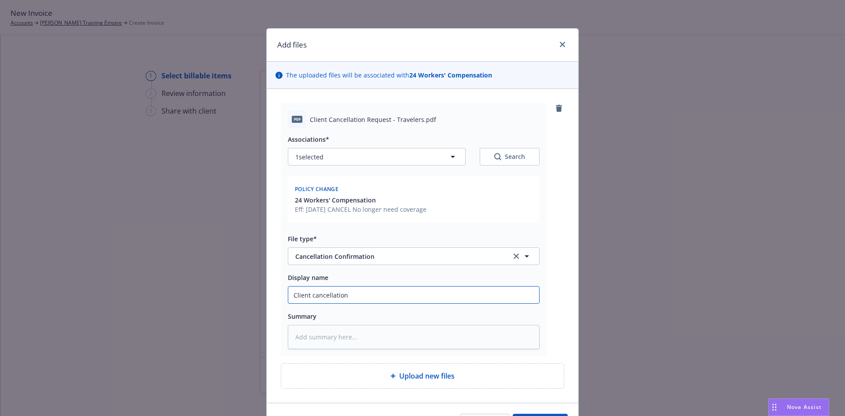
type textarea "x"
type input "Client cancellation"
type textarea "x"
type input "Client cancellation c"
type textarea "x"
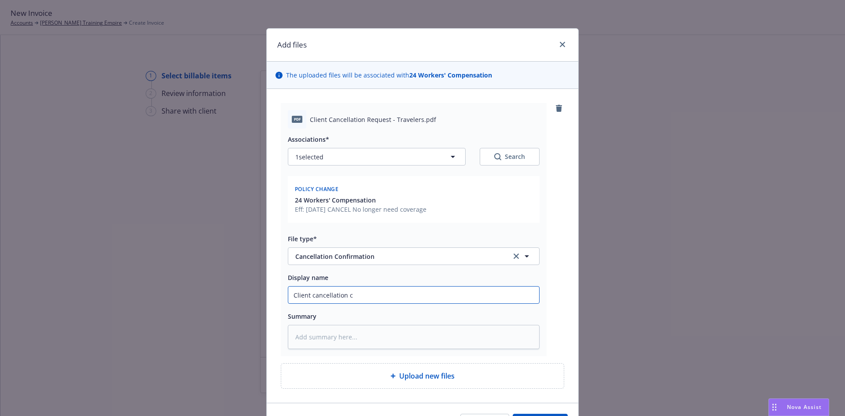
type input "Client cancellation co"
type textarea "x"
type input "Client cancellation con"
type textarea "x"
type input "Client cancellation conf"
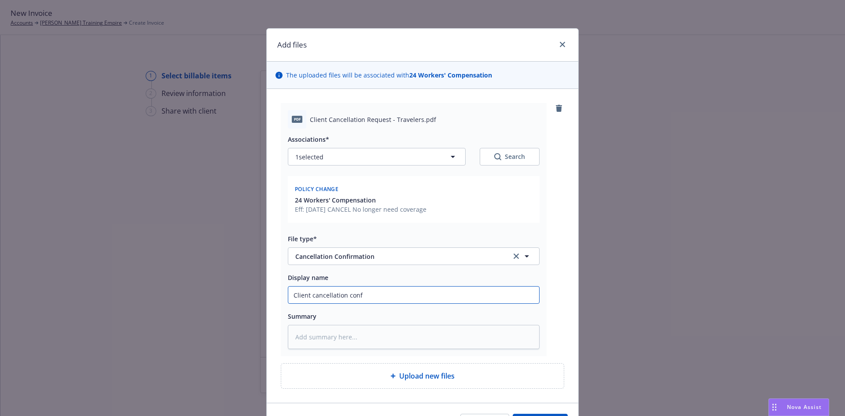
type textarea "x"
type input "Client cancellation confi"
type textarea "x"
type input "Client cancellation confir"
type textarea "x"
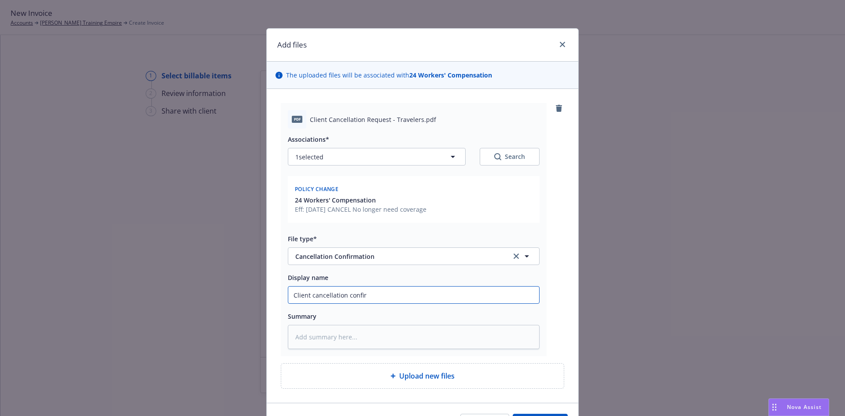
type input "Client cancellation confirm"
type textarea "x"
type input "Client cancellation confirma"
type textarea "x"
type input "Client cancellation confirmat"
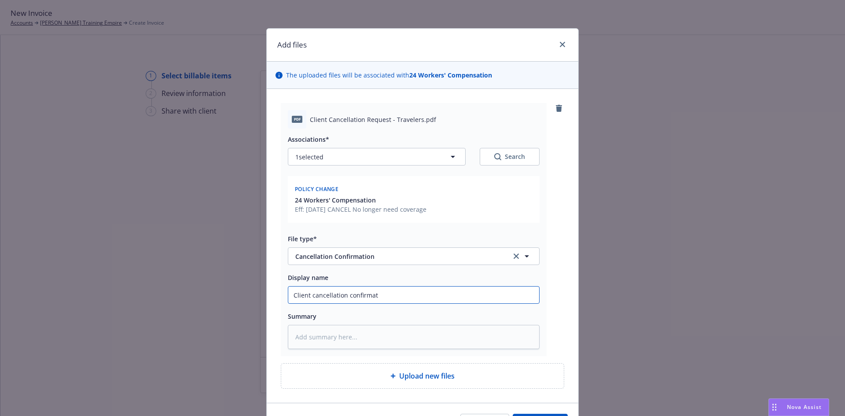
type textarea "x"
type input "Client cancellation confirmati"
type textarea "x"
type input "Client cancellation confirmatio"
type textarea "x"
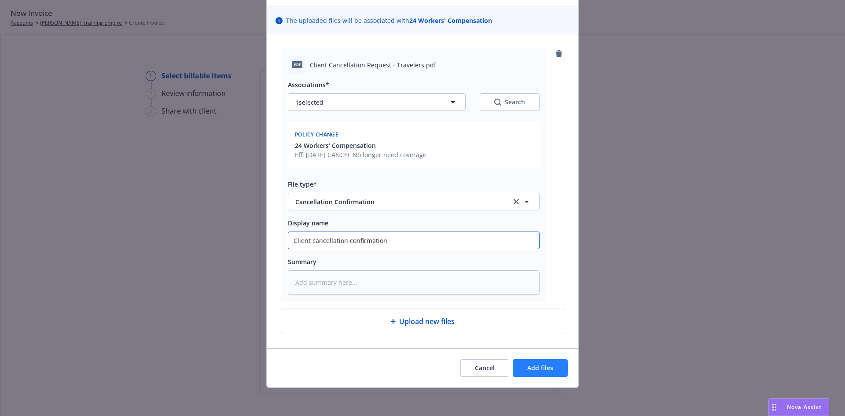
type input "Client cancellation confirmation"
click at [537, 366] on span "Add files" at bounding box center [540, 367] width 26 height 8
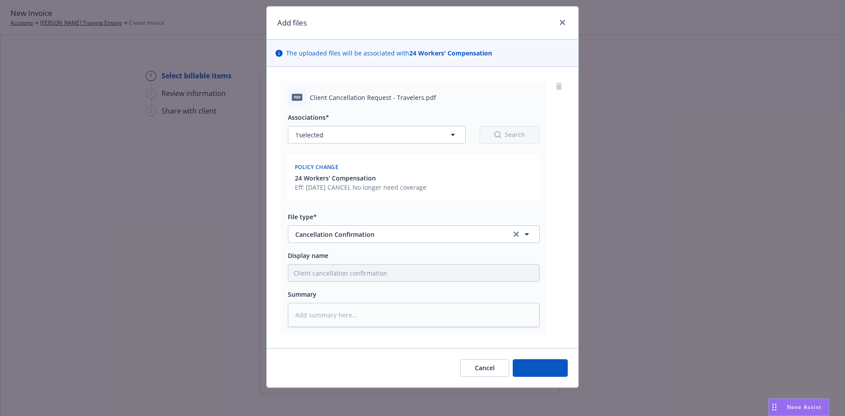
scroll to position [22, 0]
type textarea "x"
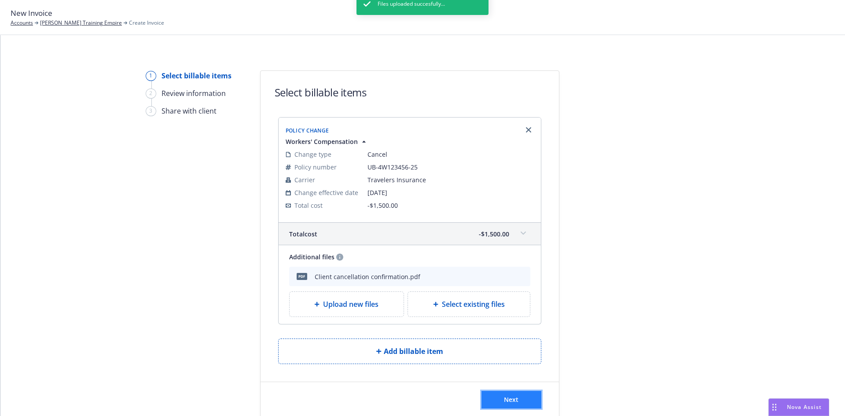
click at [519, 393] on button "Next" at bounding box center [511, 400] width 60 height 18
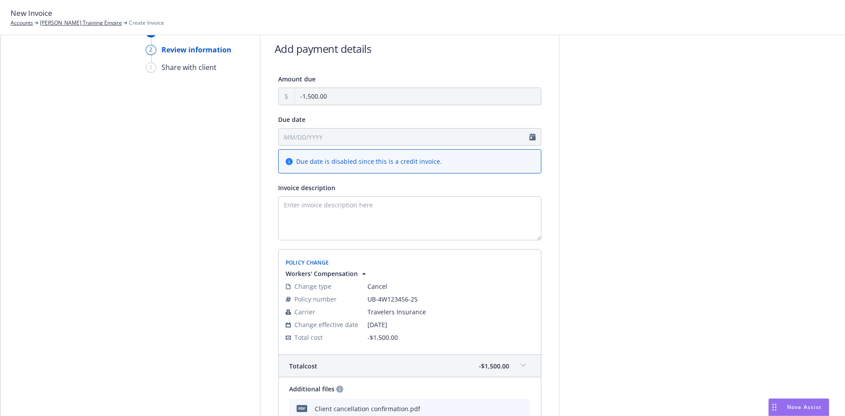
scroll to position [173, 0]
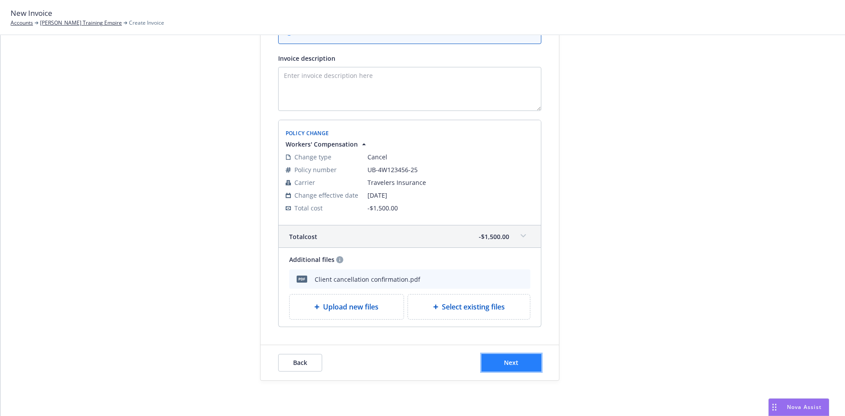
click at [502, 355] on button "Next" at bounding box center [511, 363] width 60 height 18
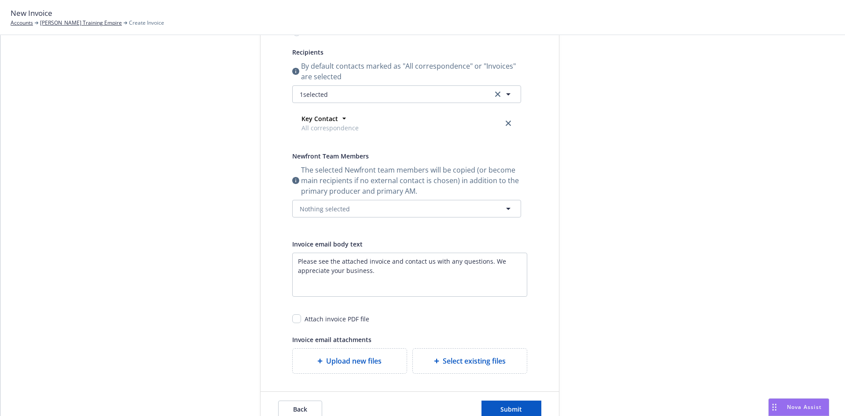
scroll to position [0, 0]
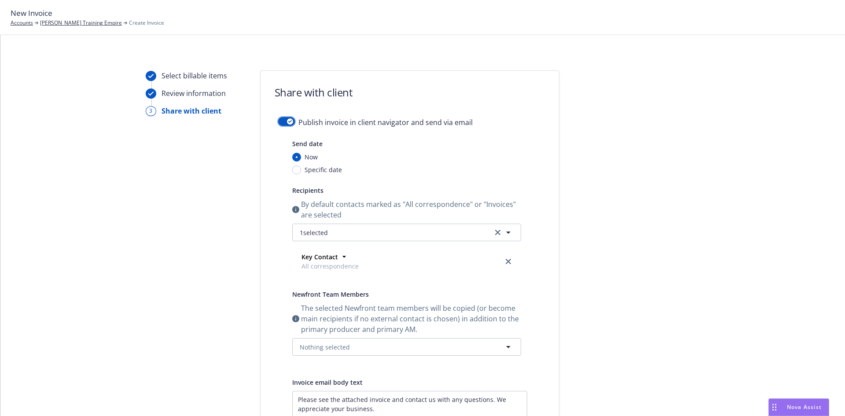
click at [288, 122] on icon "button" at bounding box center [290, 121] width 4 height 3
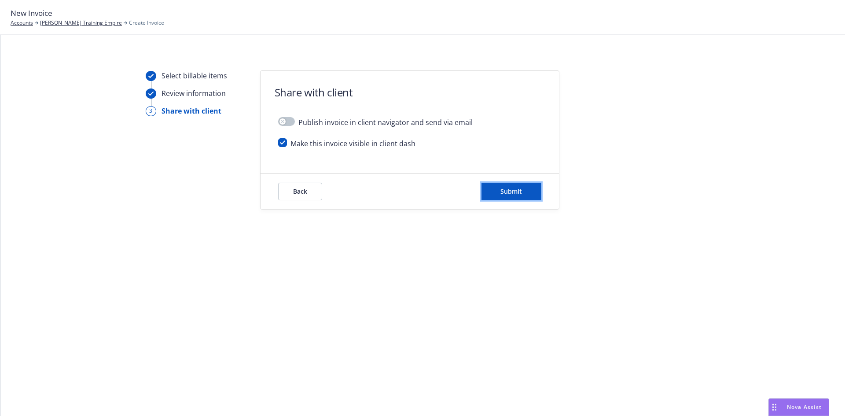
click at [516, 184] on button "Submit" at bounding box center [511, 192] width 60 height 18
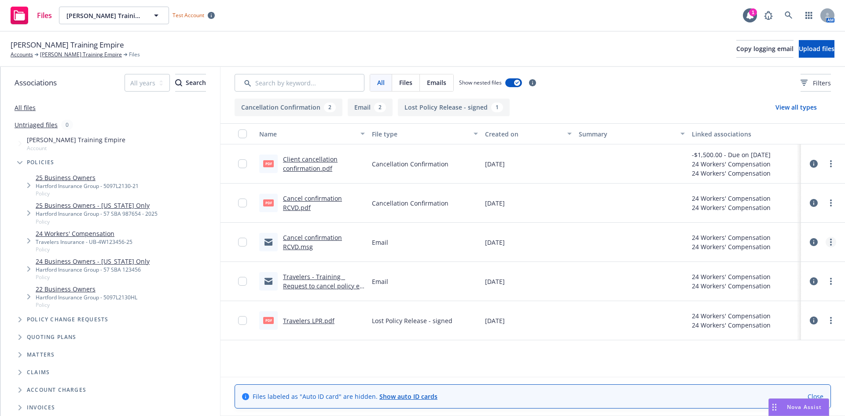
click at [827, 243] on link "more" at bounding box center [830, 242] width 11 height 11
click at [787, 307] on link "Update associations" at bounding box center [792, 313] width 88 height 18
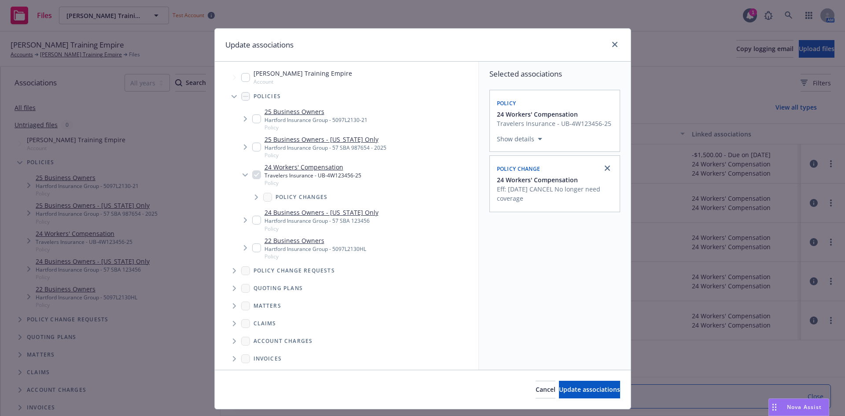
click at [255, 197] on icon "Tree Example" at bounding box center [257, 196] width 4 height 5
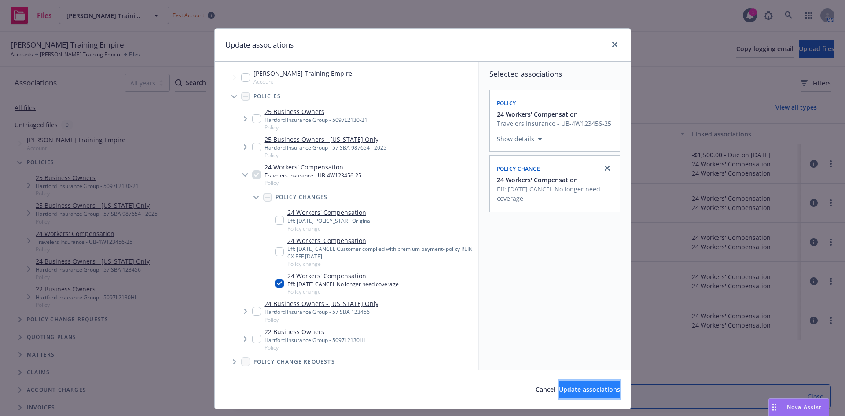
click at [559, 390] on span "Update associations" at bounding box center [589, 389] width 61 height 8
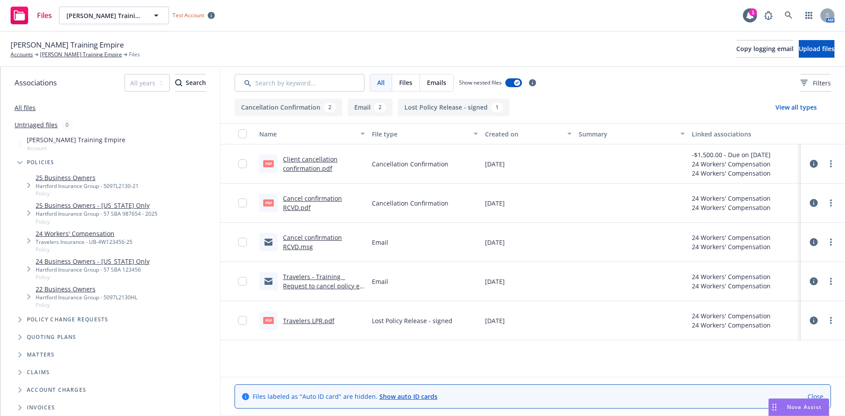
click at [39, 16] on span "Files" at bounding box center [44, 15] width 15 height 7
click at [132, 20] on strong "[PERSON_NAME] Training Empire" at bounding box center [118, 19] width 99 height 8
click at [63, 55] on link "[PERSON_NAME] Training Empire" at bounding box center [81, 55] width 82 height 8
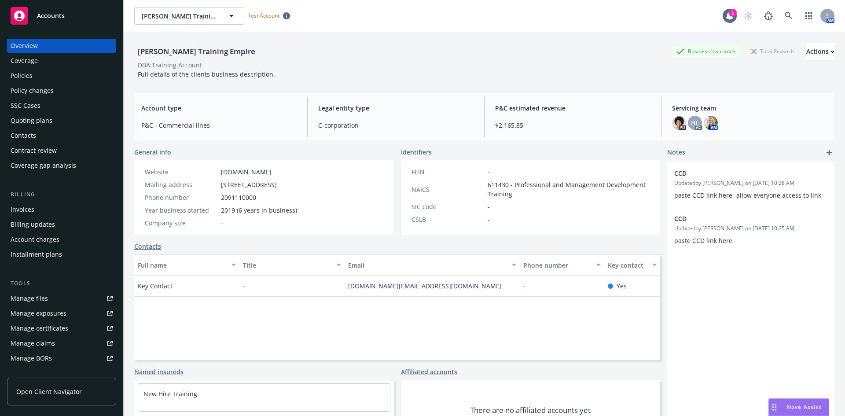
click at [45, 107] on div "SSC Cases" at bounding box center [62, 106] width 102 height 14
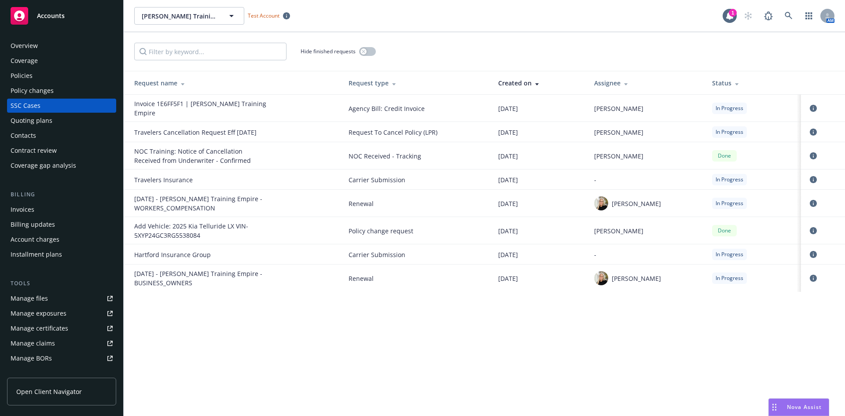
click at [192, 132] on div "Travelers Cancellation Request Eff [DATE]" at bounding box center [200, 132] width 132 height 9
click at [815, 132] on icon "circleInformation" at bounding box center [812, 131] width 7 height 7
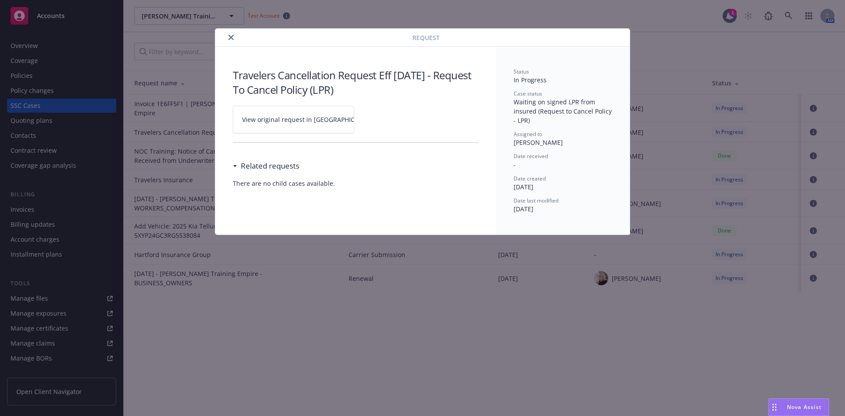
click at [287, 119] on span "View original request in [GEOGRAPHIC_DATA]" at bounding box center [308, 119] width 133 height 9
